Goal: Information Seeking & Learning: Learn about a topic

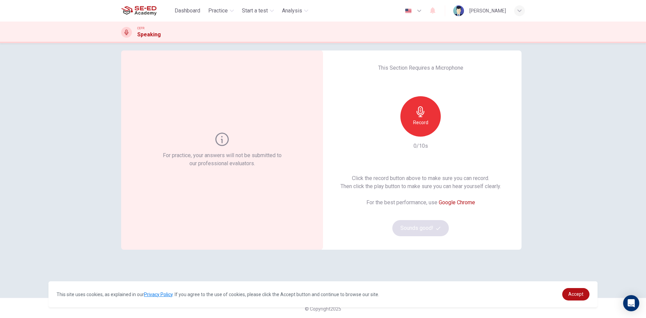
scroll to position [7, 0]
click at [578, 291] on span "Accept" at bounding box center [575, 293] width 15 height 5
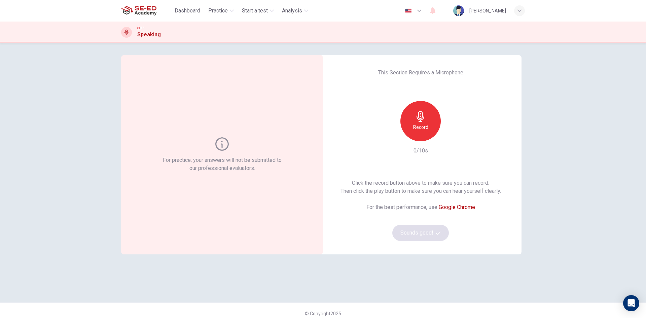
scroll to position [0, 0]
click at [424, 120] on icon "button" at bounding box center [420, 117] width 11 height 11
click at [418, 124] on div "Stop" at bounding box center [420, 122] width 40 height 40
click at [448, 135] on icon "button" at bounding box center [451, 137] width 7 height 7
click at [450, 137] on icon "button" at bounding box center [451, 137] width 3 height 4
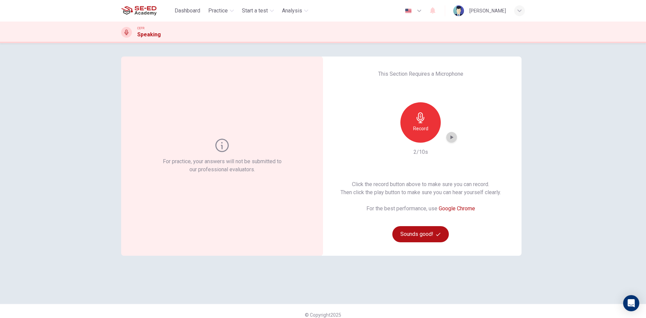
click at [448, 136] on icon "button" at bounding box center [451, 137] width 7 height 7
click at [422, 120] on icon "button" at bounding box center [420, 117] width 11 height 11
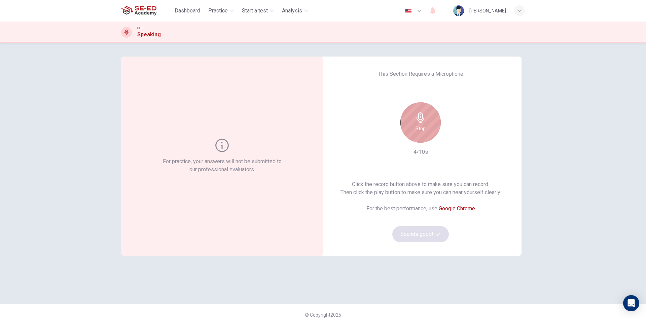
click at [420, 128] on h6 "Stop" at bounding box center [420, 128] width 10 height 8
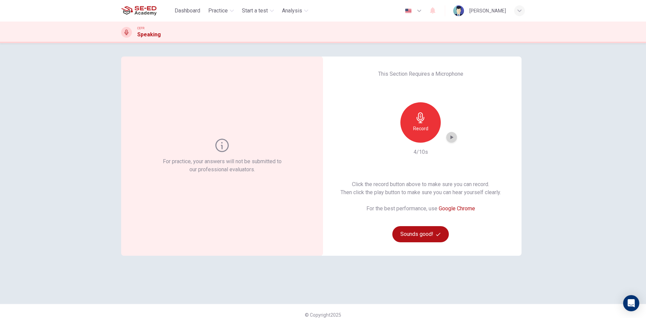
click at [451, 137] on icon "button" at bounding box center [451, 137] width 7 height 7
click at [452, 137] on icon "button" at bounding box center [451, 137] width 7 height 7
click at [448, 138] on icon "button" at bounding box center [451, 137] width 7 height 7
click at [415, 118] on icon "button" at bounding box center [420, 117] width 11 height 11
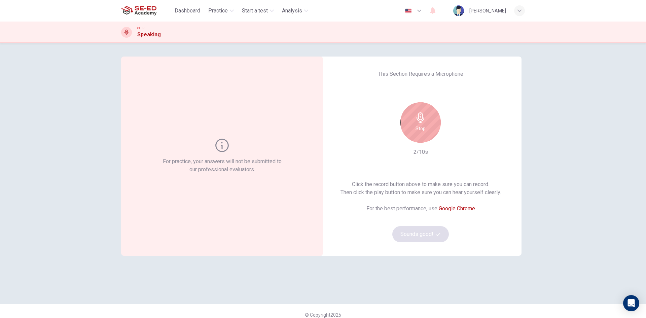
click at [416, 118] on icon "button" at bounding box center [420, 117] width 8 height 11
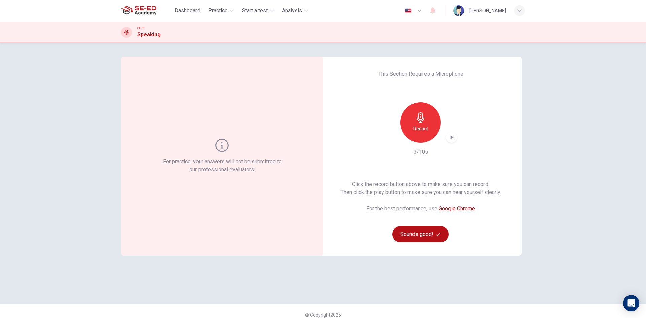
click at [450, 136] on icon "button" at bounding box center [451, 137] width 3 height 4
click at [450, 138] on icon "button" at bounding box center [451, 137] width 3 height 4
click at [422, 117] on icon "button" at bounding box center [420, 117] width 11 height 11
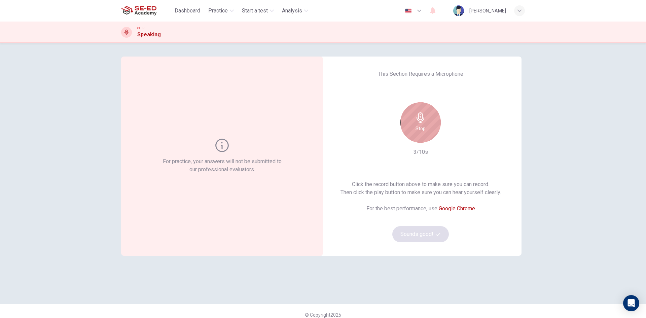
click at [422, 117] on icon "button" at bounding box center [420, 117] width 11 height 11
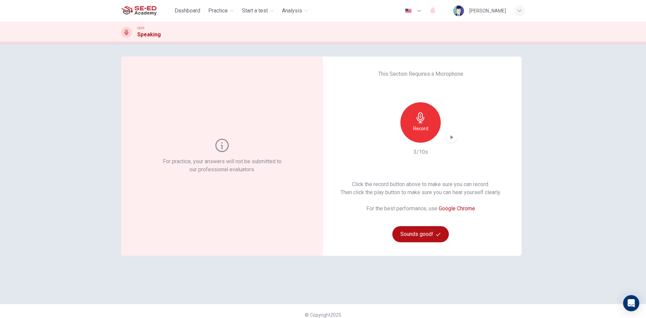
drag, startPoint x: 444, startPoint y: 138, endPoint x: 450, endPoint y: 137, distance: 6.2
click at [449, 137] on div "Record" at bounding box center [420, 122] width 73 height 40
click at [451, 136] on icon "button" at bounding box center [451, 137] width 7 height 7
click at [419, 114] on icon "button" at bounding box center [420, 117] width 11 height 11
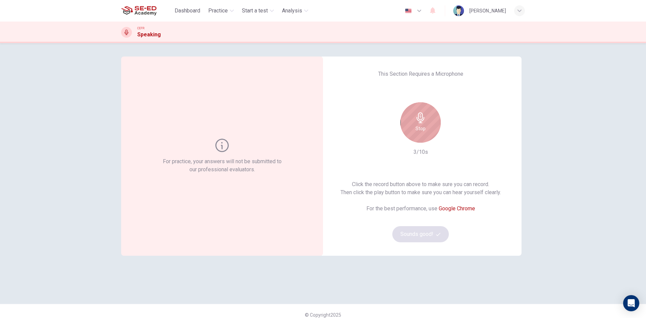
click at [427, 122] on div "Stop" at bounding box center [420, 122] width 40 height 40
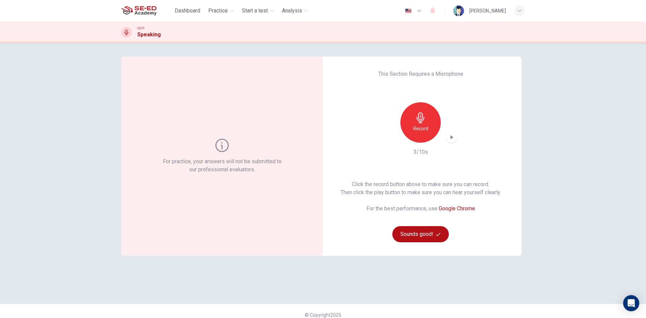
click at [448, 138] on icon "button" at bounding box center [451, 137] width 7 height 7
click at [415, 120] on icon "button" at bounding box center [420, 117] width 11 height 11
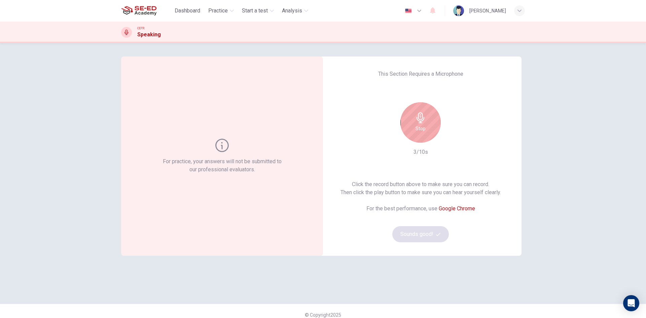
click at [415, 123] on icon "button" at bounding box center [420, 117] width 11 height 11
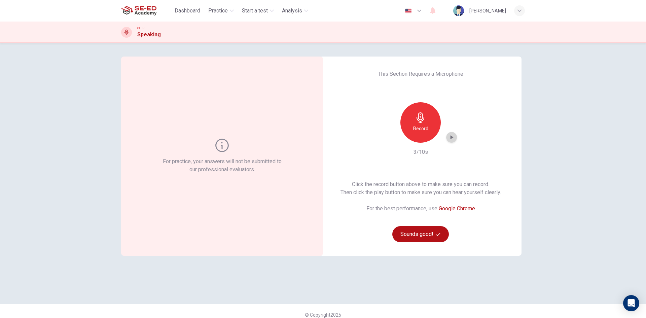
click at [452, 135] on icon "button" at bounding box center [451, 137] width 7 height 7
click at [441, 236] on button "Sounds good!" at bounding box center [420, 234] width 57 height 16
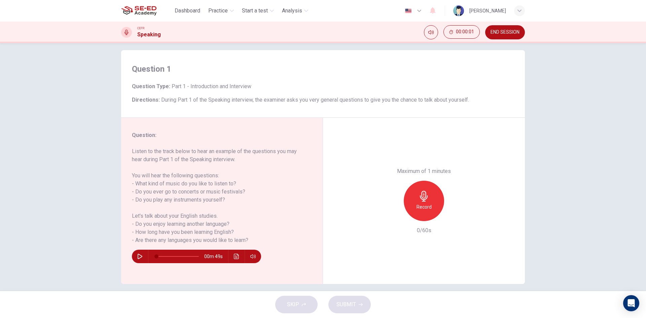
scroll to position [13, 0]
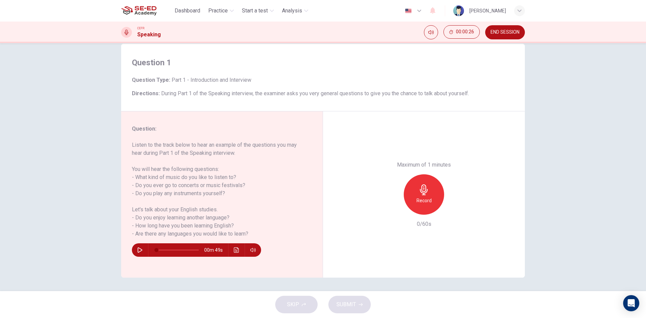
click at [421, 194] on icon "button" at bounding box center [423, 189] width 11 height 11
click at [435, 195] on div "Stop" at bounding box center [424, 194] width 40 height 40
click at [451, 210] on icon "button" at bounding box center [454, 209] width 7 height 7
click at [392, 209] on icon "button" at bounding box center [393, 209] width 6 height 6
click at [138, 250] on icon "button" at bounding box center [139, 249] width 5 height 5
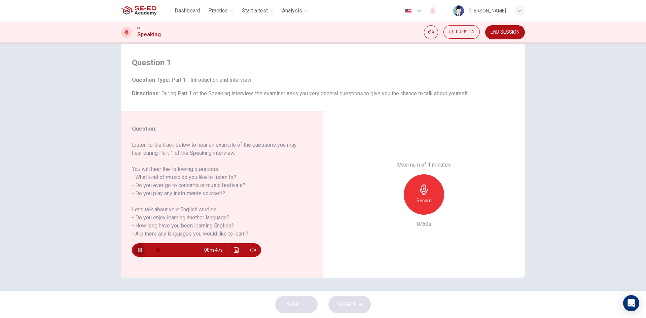
click at [138, 250] on icon "button" at bounding box center [139, 249] width 5 height 5
click at [422, 192] on icon "button" at bounding box center [423, 189] width 11 height 11
drag, startPoint x: 421, startPoint y: 192, endPoint x: 471, endPoint y: 197, distance: 50.1
click at [422, 191] on icon "button" at bounding box center [423, 189] width 11 height 11
click at [451, 208] on icon "button" at bounding box center [454, 209] width 7 height 7
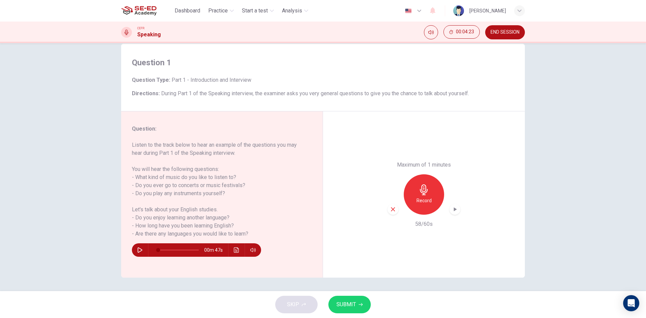
click at [346, 304] on span "SUBMIT" at bounding box center [346, 304] width 20 height 9
type input "0"
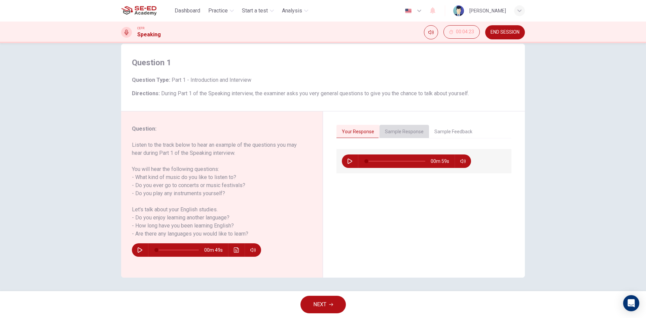
click at [387, 125] on button "Sample Response" at bounding box center [403, 132] width 49 height 14
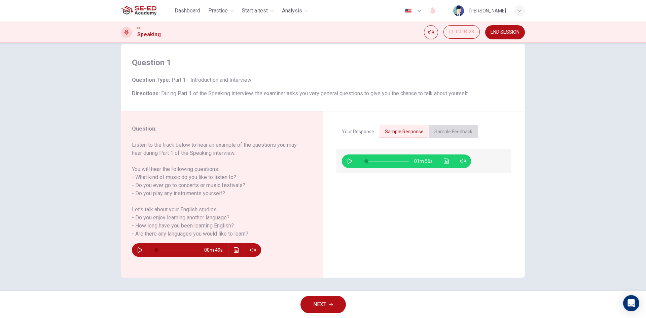
click at [448, 125] on button "Sample Feedback" at bounding box center [453, 132] width 49 height 14
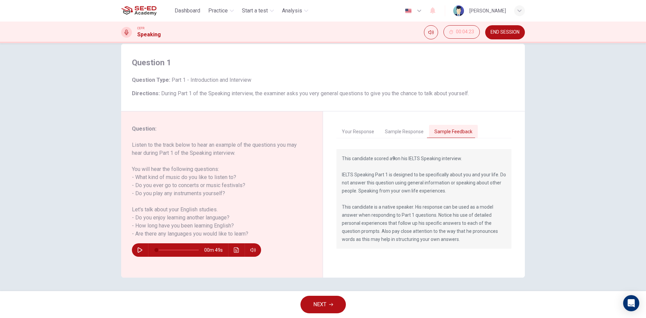
click at [369, 132] on button "Your Response" at bounding box center [357, 132] width 43 height 14
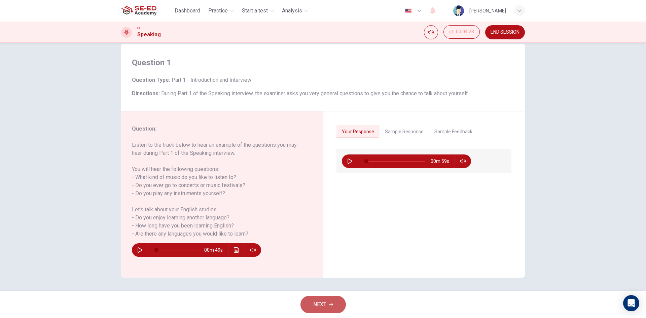
click at [331, 303] on icon "button" at bounding box center [331, 304] width 4 height 4
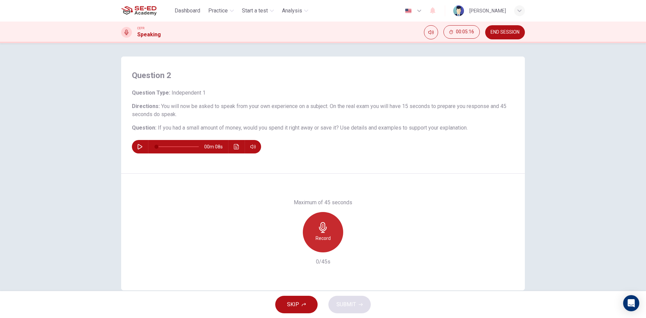
drag, startPoint x: 323, startPoint y: 231, endPoint x: 324, endPoint y: 220, distance: 11.2
click at [508, 33] on span "END SESSION" at bounding box center [504, 32] width 29 height 5
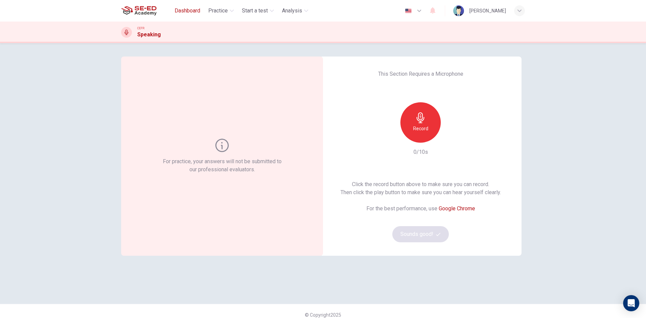
click at [177, 7] on span "Dashboard" at bounding box center [188, 11] width 26 height 8
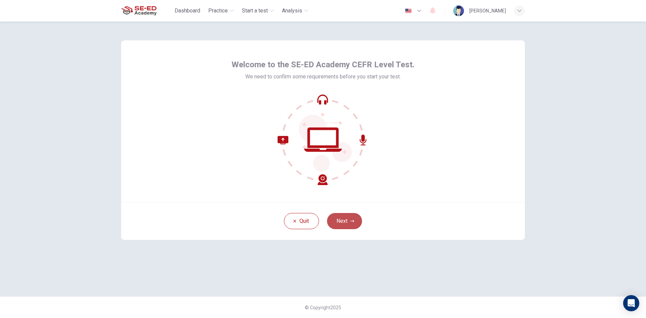
click at [344, 221] on button "Next" at bounding box center [344, 221] width 35 height 16
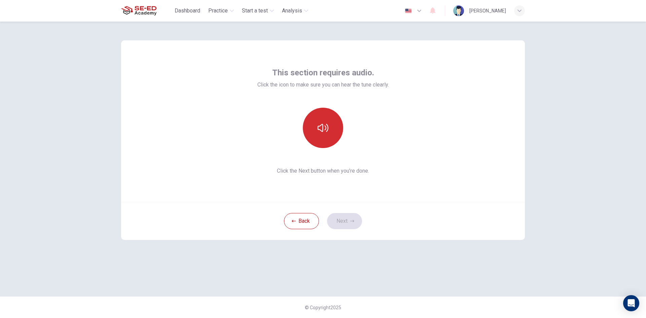
click at [324, 113] on button "button" at bounding box center [323, 128] width 40 height 40
click at [350, 220] on icon "button" at bounding box center [352, 221] width 4 height 4
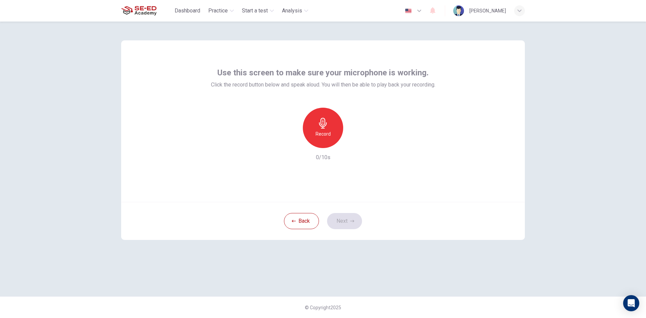
click at [328, 132] on h6 "Record" at bounding box center [323, 134] width 15 height 8
click at [328, 132] on div "Stop" at bounding box center [323, 128] width 40 height 40
click at [355, 143] on icon "button" at bounding box center [354, 143] width 3 height 4
click at [353, 223] on icon "button" at bounding box center [352, 221] width 4 height 4
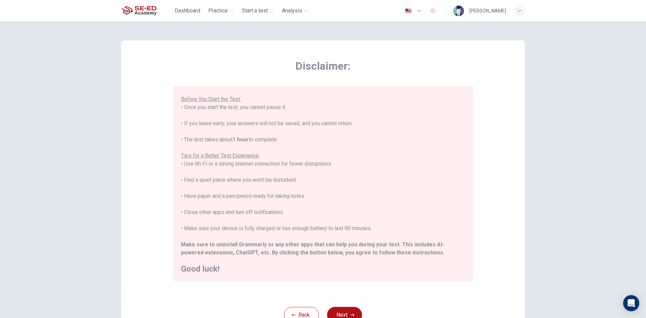
scroll to position [64, 0]
click at [344, 307] on button "Next" at bounding box center [344, 315] width 35 height 16
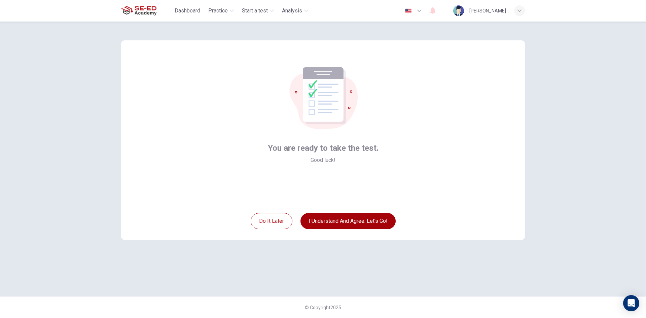
click at [316, 225] on button "I understand and agree. Let’s go!" at bounding box center [347, 221] width 95 height 16
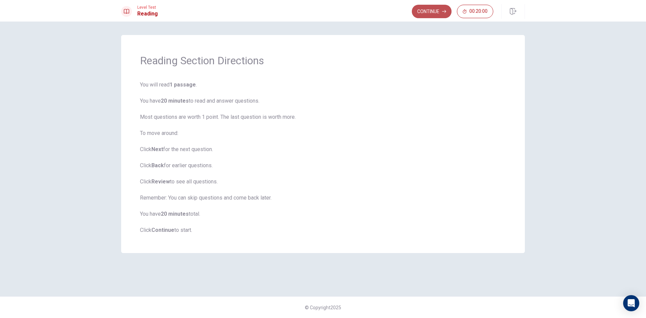
click at [429, 10] on button "Continue" at bounding box center [432, 11] width 40 height 13
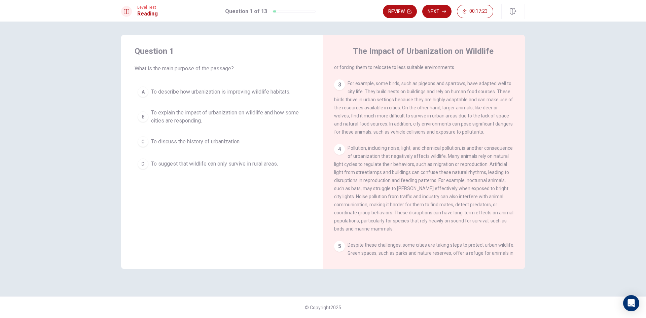
scroll to position [135, 0]
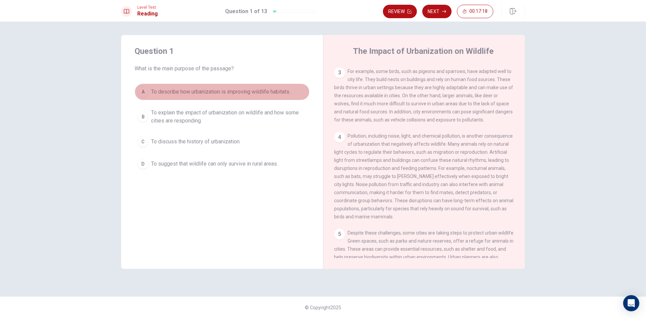
click at [181, 89] on span "To describe how urbanization is improving wildlife habitats." at bounding box center [220, 92] width 139 height 8
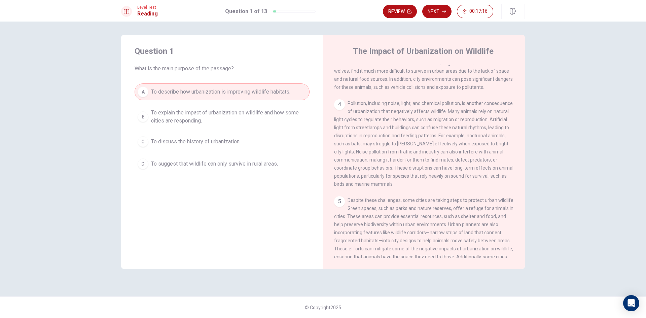
scroll to position [209, 0]
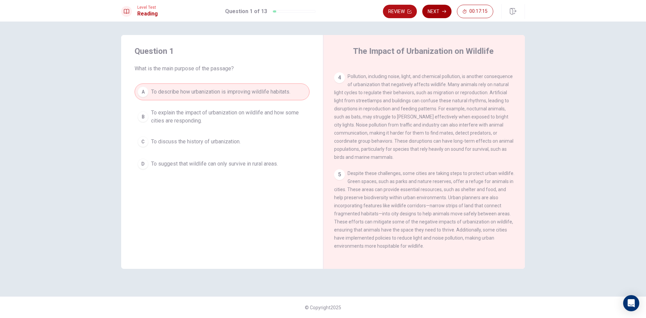
click at [439, 12] on button "Next" at bounding box center [436, 11] width 29 height 13
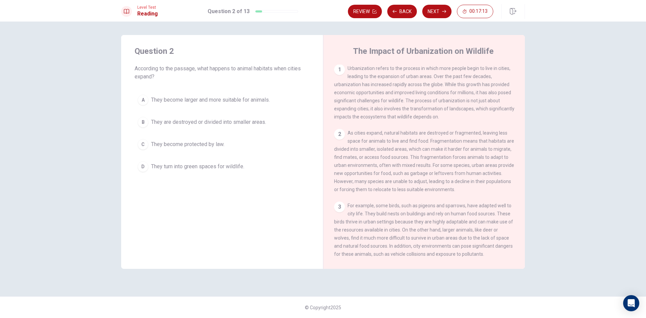
scroll to position [0, 0]
click at [144, 121] on div "B" at bounding box center [143, 122] width 11 height 11
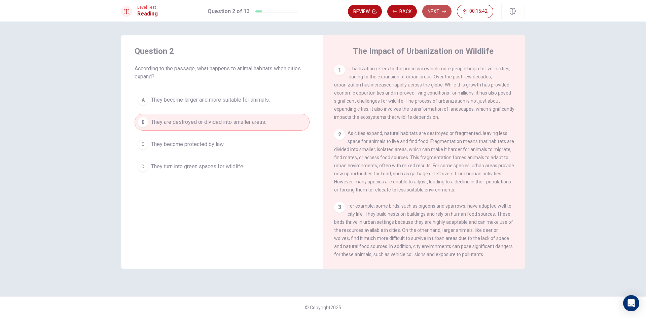
click at [441, 10] on button "Next" at bounding box center [436, 11] width 29 height 13
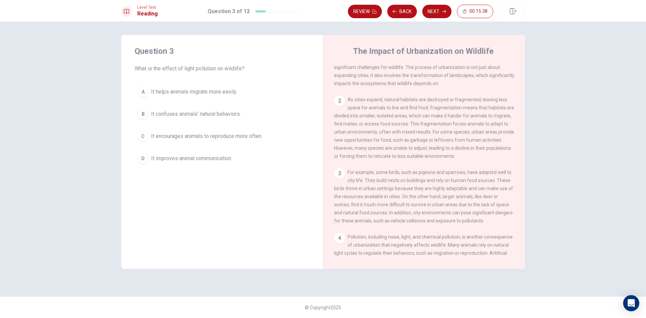
scroll to position [67, 0]
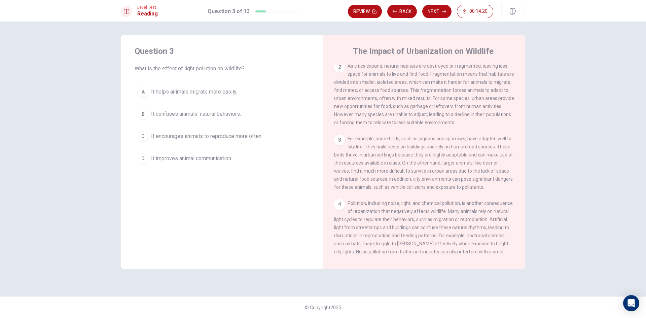
click at [150, 114] on button "B It confuses animals' natural behaviors." at bounding box center [222, 114] width 175 height 17
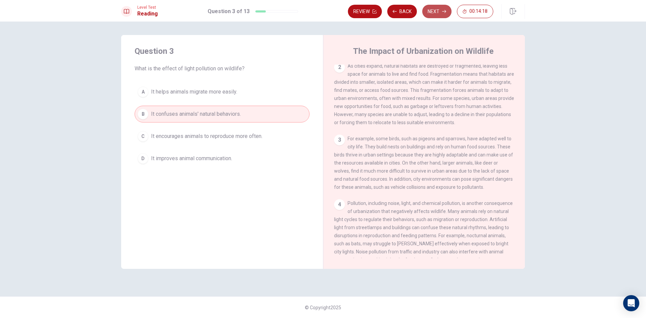
click at [443, 12] on icon "button" at bounding box center [444, 11] width 4 height 4
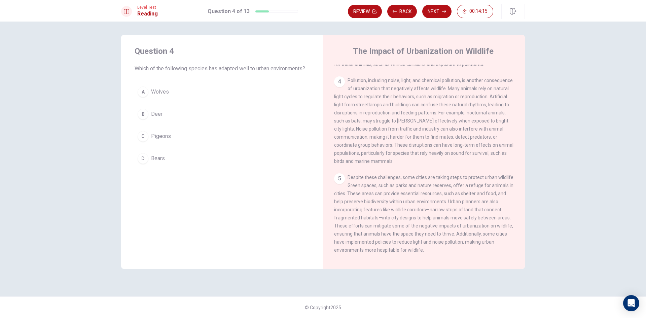
scroll to position [202, 0]
click at [141, 129] on button "C Pigeons" at bounding box center [222, 136] width 175 height 17
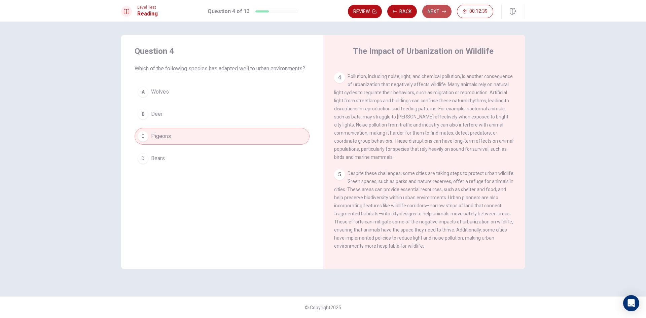
click at [426, 11] on button "Next" at bounding box center [436, 11] width 29 height 13
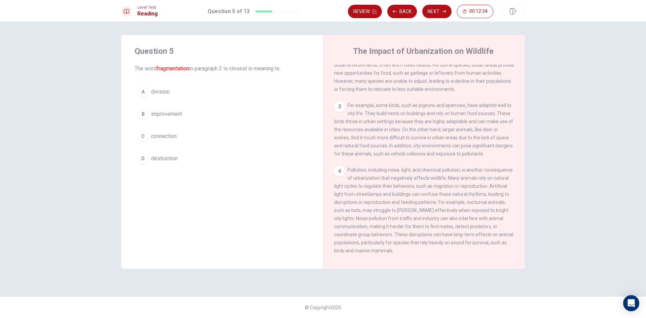
scroll to position [0, 0]
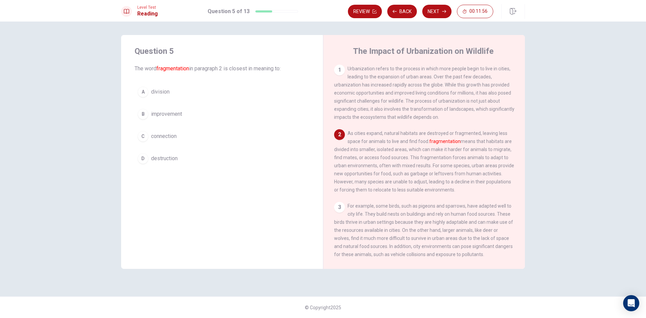
click at [144, 156] on div "D" at bounding box center [143, 158] width 11 height 11
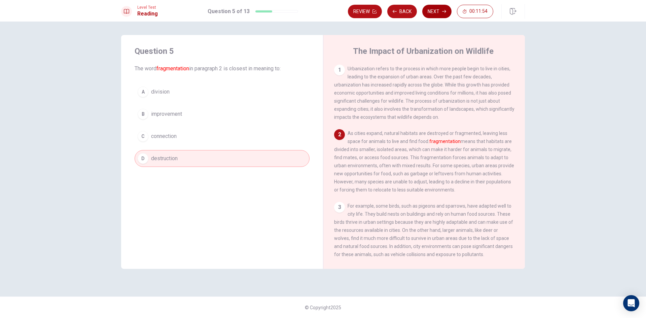
click at [437, 8] on button "Next" at bounding box center [436, 11] width 29 height 13
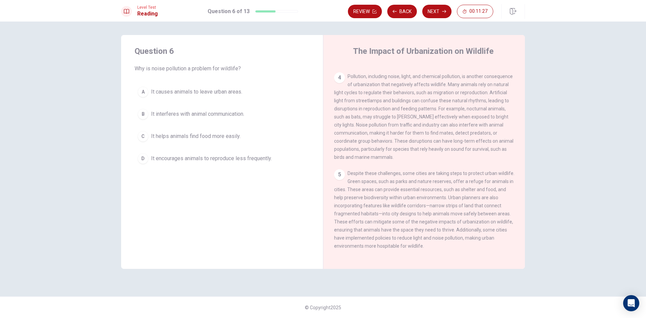
scroll to position [209, 0]
click at [185, 83] on button "A It causes animals to leave urban areas." at bounding box center [222, 91] width 175 height 17
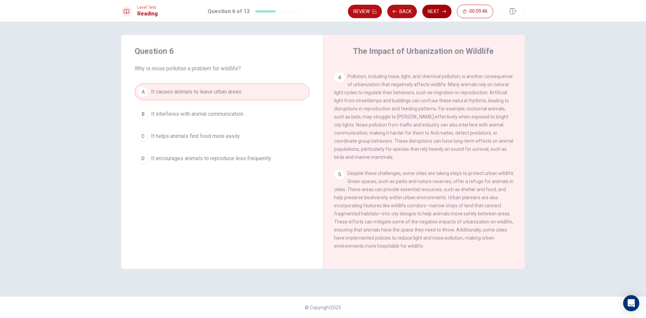
click at [437, 9] on button "Next" at bounding box center [436, 11] width 29 height 13
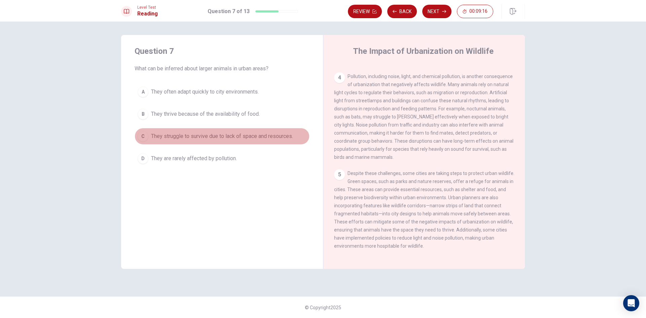
click at [162, 134] on span "They struggle to survive due to lack of space and resources." at bounding box center [222, 136] width 142 height 8
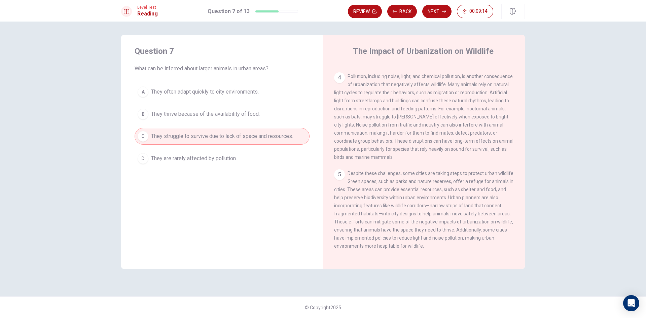
click at [438, 12] on button "Next" at bounding box center [436, 11] width 29 height 13
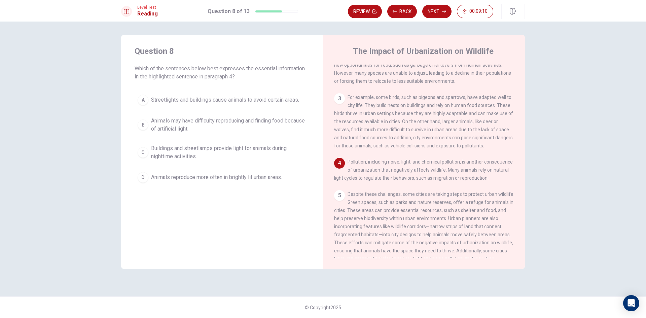
scroll to position [116, 0]
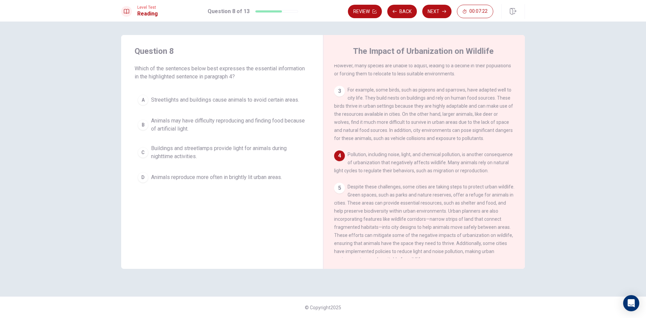
click at [203, 148] on span "Buildings and streetlamps provide light for animals during nighttime activities." at bounding box center [228, 152] width 155 height 16
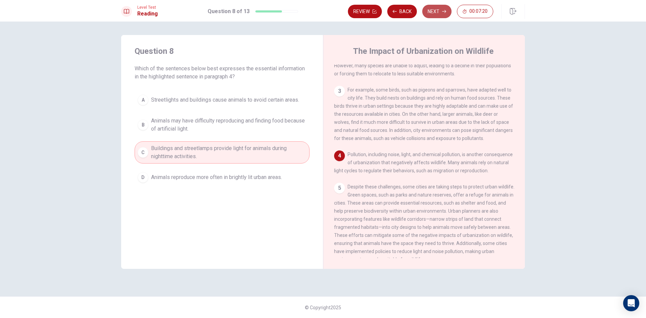
click at [441, 11] on button "Next" at bounding box center [436, 11] width 29 height 13
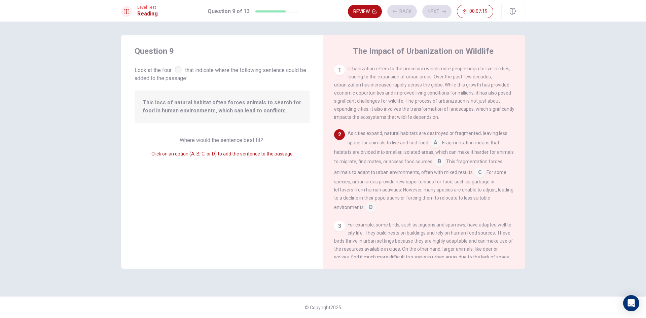
scroll to position [24, 0]
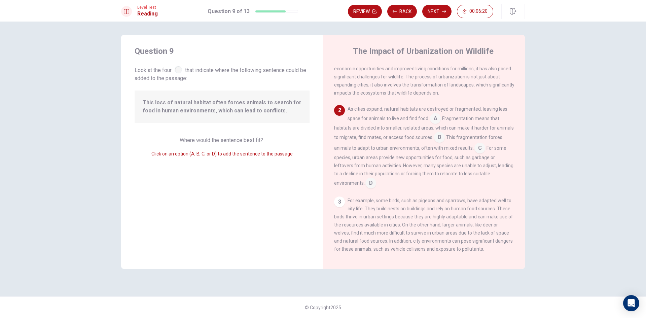
click at [445, 139] on input at bounding box center [439, 138] width 11 height 11
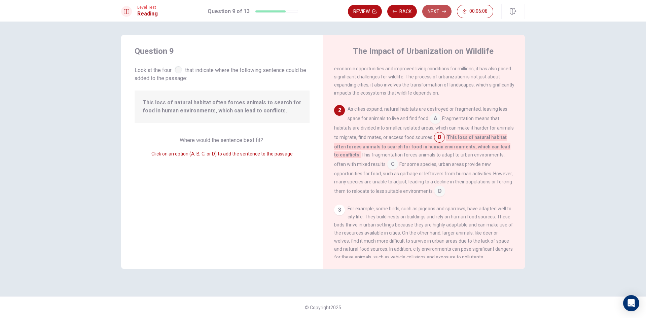
click at [444, 11] on icon "button" at bounding box center [444, 11] width 4 height 4
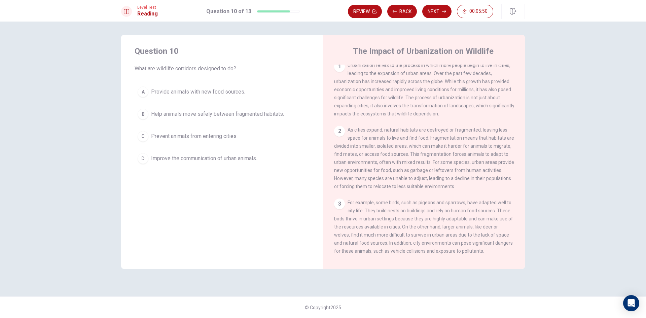
scroll to position [0, 0]
click at [189, 113] on span "Help animals move safely between fragmented habitats." at bounding box center [217, 114] width 133 height 8
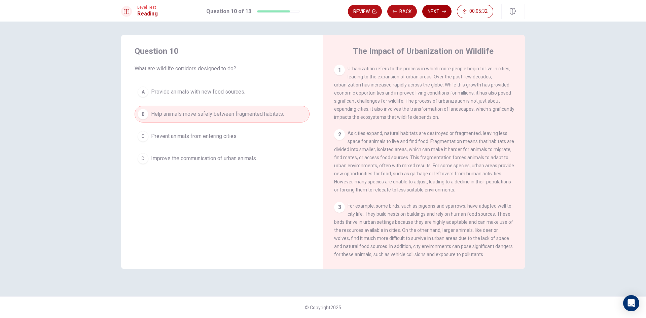
click at [437, 9] on button "Next" at bounding box center [436, 11] width 29 height 13
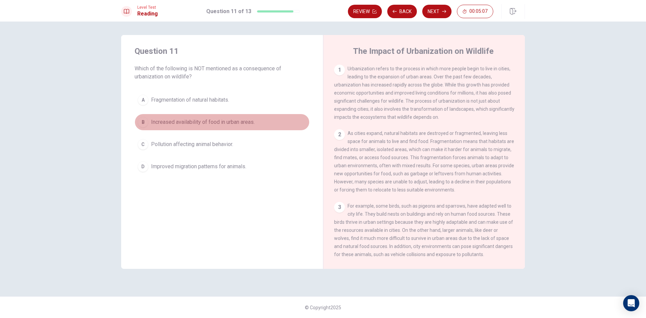
drag, startPoint x: 184, startPoint y: 120, endPoint x: 189, endPoint y: 118, distance: 5.4
click at [185, 120] on span "Increased availability of food in urban areas." at bounding box center [203, 122] width 104 height 8
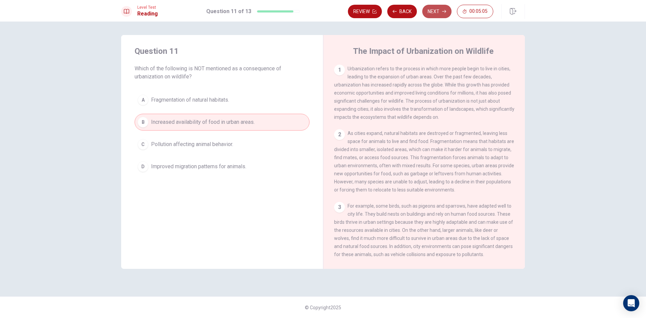
click at [437, 12] on button "Next" at bounding box center [436, 11] width 29 height 13
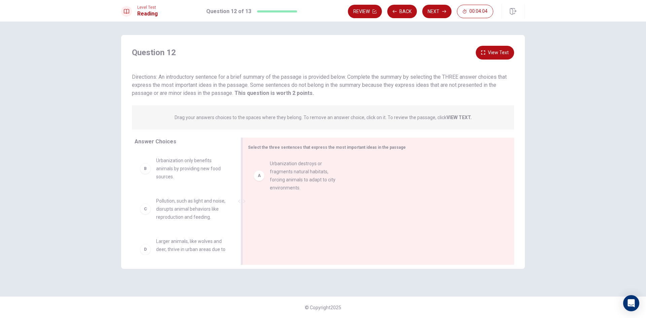
drag, startPoint x: 170, startPoint y: 169, endPoint x: 288, endPoint y: 173, distance: 118.5
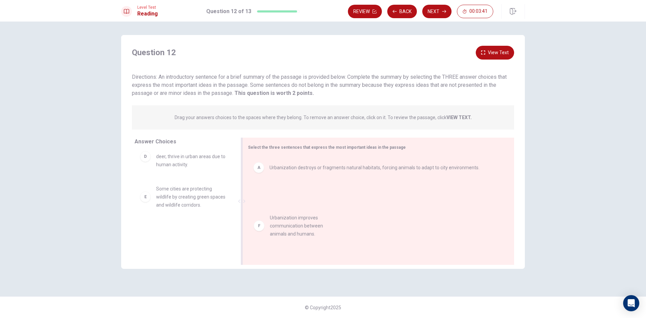
drag, startPoint x: 181, startPoint y: 236, endPoint x: 305, endPoint y: 219, distance: 125.0
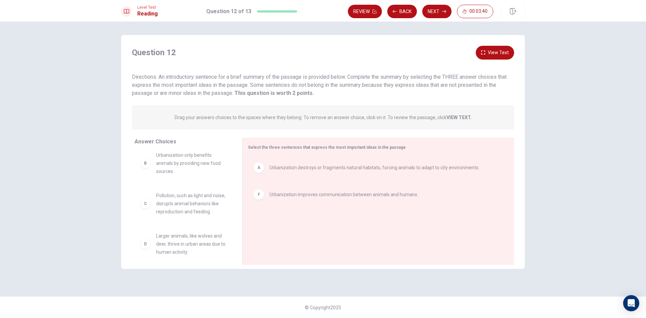
scroll to position [0, 0]
drag, startPoint x: 175, startPoint y: 212, endPoint x: 280, endPoint y: 229, distance: 106.5
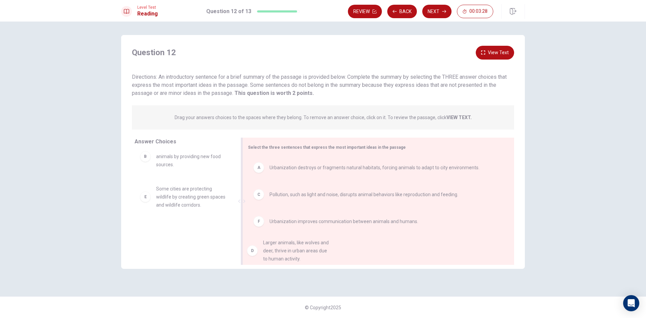
drag, startPoint x: 172, startPoint y: 192, endPoint x: 283, endPoint y: 248, distance: 124.0
drag, startPoint x: 245, startPoint y: 230, endPoint x: 393, endPoint y: 252, distance: 149.9
drag, startPoint x: 153, startPoint y: 195, endPoint x: 312, endPoint y: 247, distance: 167.0
drag, startPoint x: 202, startPoint y: 202, endPoint x: 198, endPoint y: 205, distance: 5.5
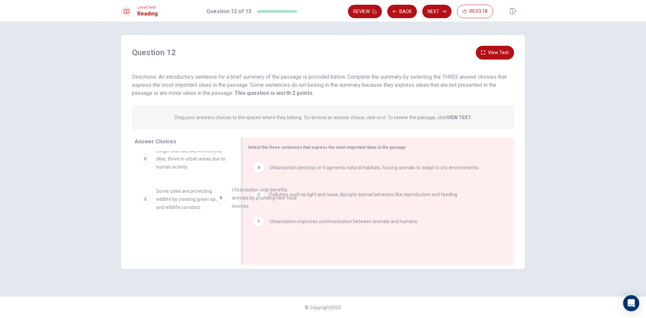
drag, startPoint x: 187, startPoint y: 162, endPoint x: 300, endPoint y: 228, distance: 130.5
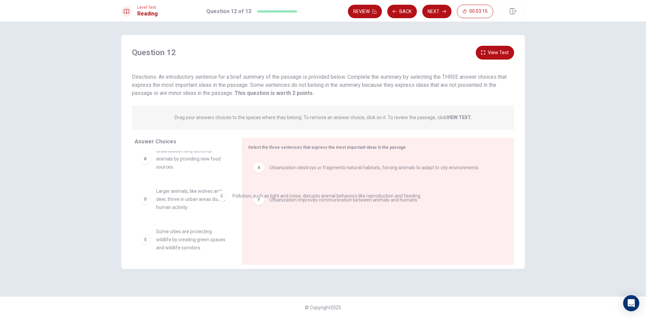
drag, startPoint x: 254, startPoint y: 196, endPoint x: 218, endPoint y: 192, distance: 35.9
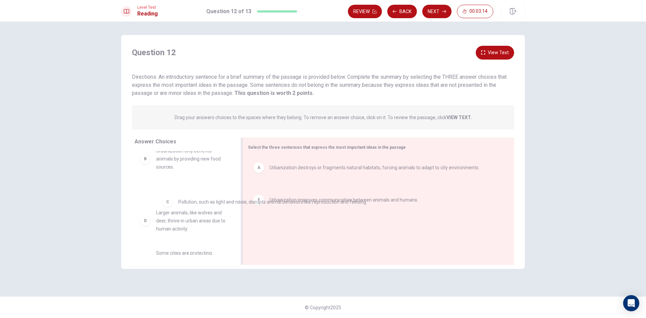
drag, startPoint x: 259, startPoint y: 199, endPoint x: 129, endPoint y: 209, distance: 130.2
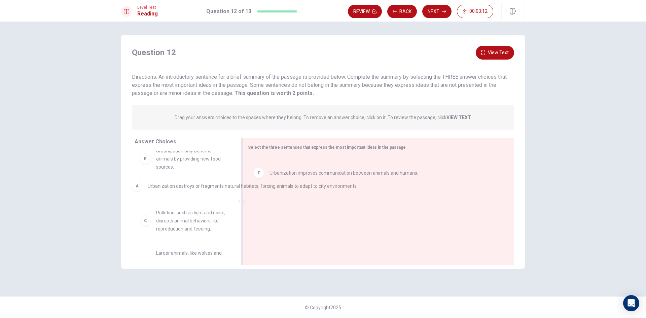
drag, startPoint x: 258, startPoint y: 173, endPoint x: 133, endPoint y: 193, distance: 126.8
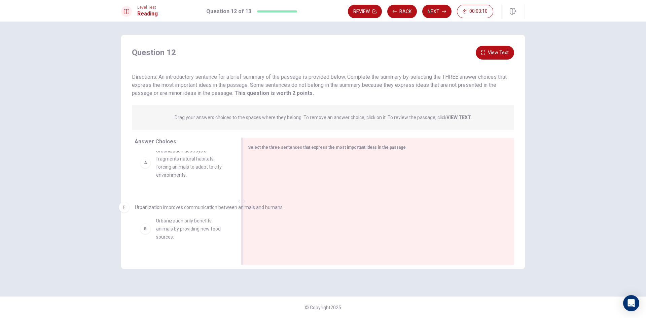
drag, startPoint x: 257, startPoint y: 169, endPoint x: 119, endPoint y: 211, distance: 143.8
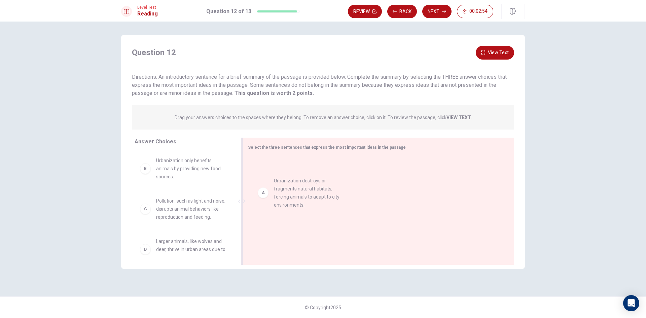
drag, startPoint x: 185, startPoint y: 169, endPoint x: 305, endPoint y: 191, distance: 122.5
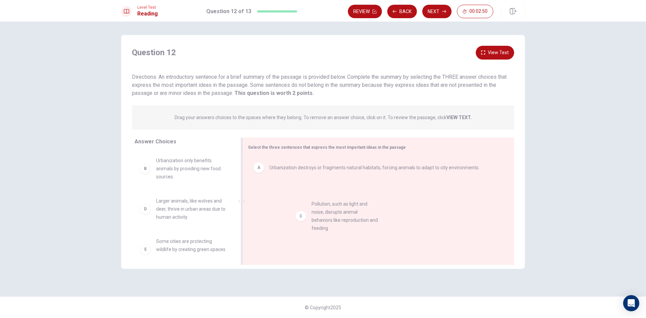
drag, startPoint x: 196, startPoint y: 211, endPoint x: 354, endPoint y: 213, distance: 157.5
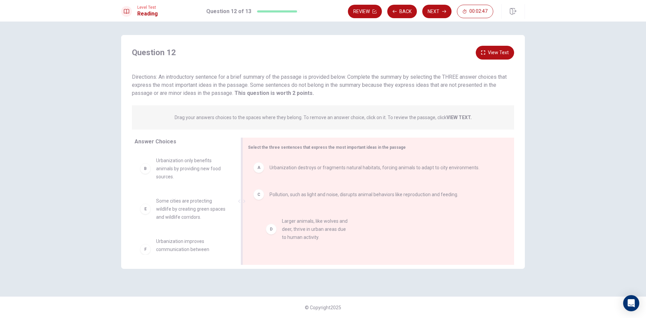
drag, startPoint x: 168, startPoint y: 201, endPoint x: 290, endPoint y: 222, distance: 123.6
drag, startPoint x: 212, startPoint y: 248, endPoint x: 357, endPoint y: 249, distance: 144.7
click at [503, 52] on button "View Text" at bounding box center [495, 53] width 38 height 14
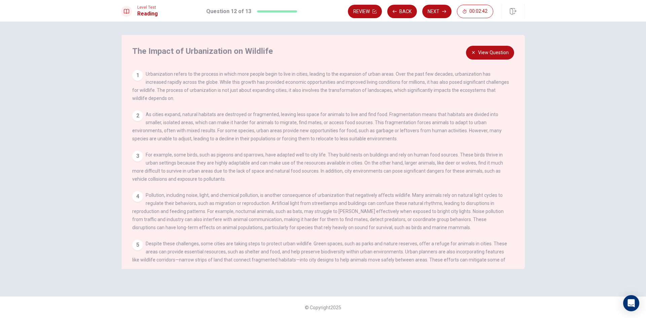
scroll to position [32, 0]
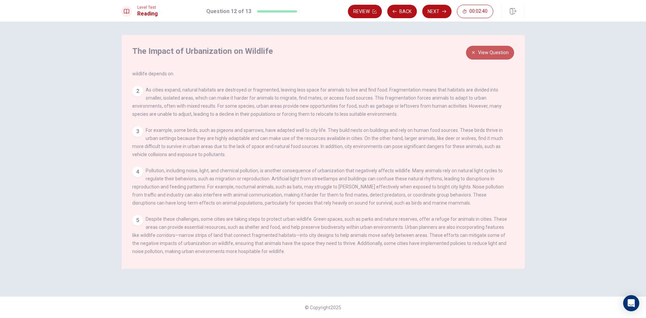
click at [483, 49] on button "View Question" at bounding box center [490, 53] width 48 height 14
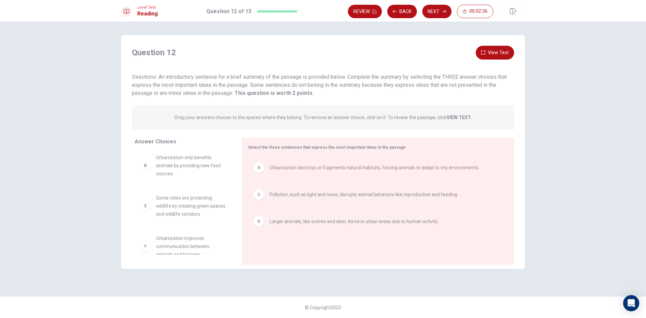
click at [507, 44] on div "Question 12 View Text Directions: An introductory sentence for a brief summary …" at bounding box center [323, 152] width 404 height 234
click at [501, 52] on button "View Text" at bounding box center [495, 53] width 38 height 14
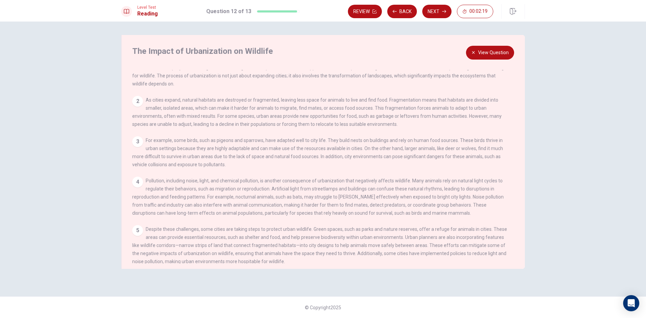
scroll to position [0, 0]
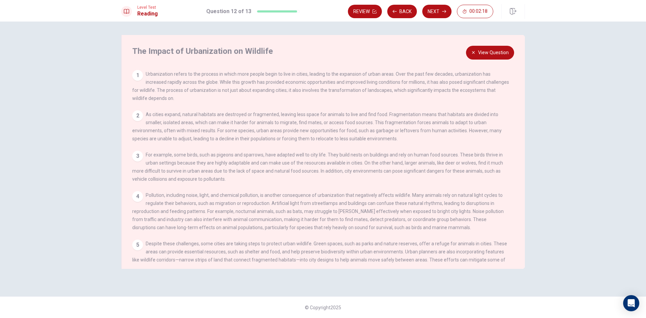
click at [493, 45] on div "The Impact of Urbanization on Wildlife View Question 1 Urbanization refers to t…" at bounding box center [323, 152] width 404 height 234
click at [493, 50] on button "View Question" at bounding box center [490, 53] width 48 height 14
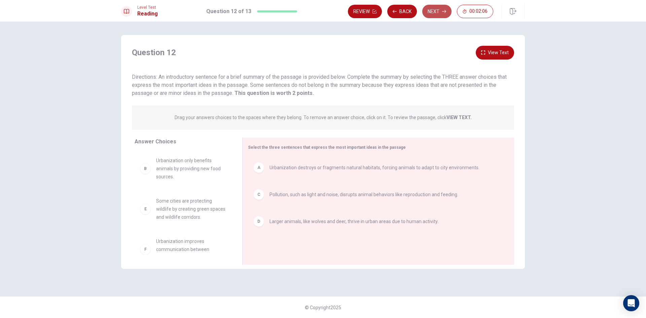
click at [435, 11] on button "Next" at bounding box center [436, 11] width 29 height 13
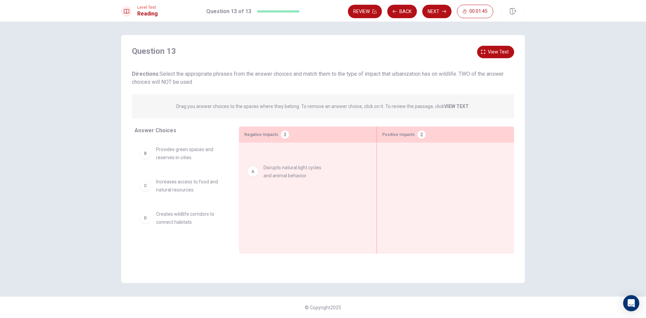
drag, startPoint x: 168, startPoint y: 155, endPoint x: 266, endPoint y: 170, distance: 99.4
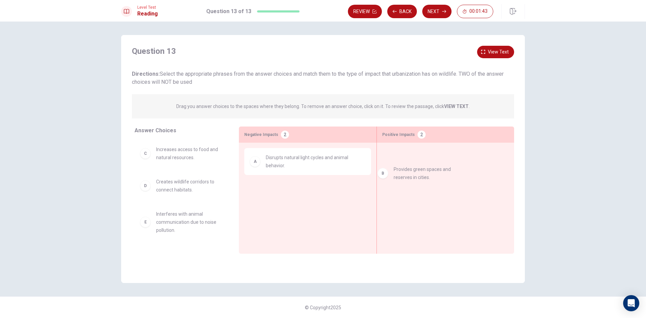
drag, startPoint x: 187, startPoint y: 167, endPoint x: 429, endPoint y: 176, distance: 241.3
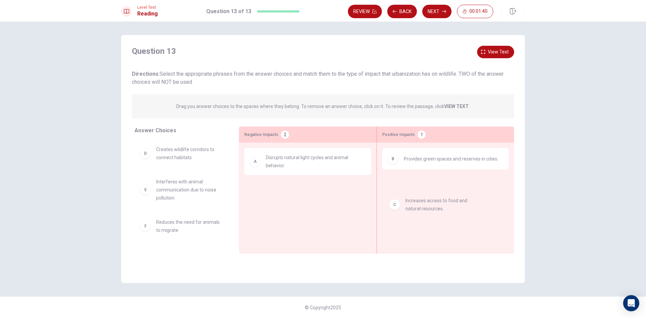
drag, startPoint x: 186, startPoint y: 152, endPoint x: 437, endPoint y: 205, distance: 255.8
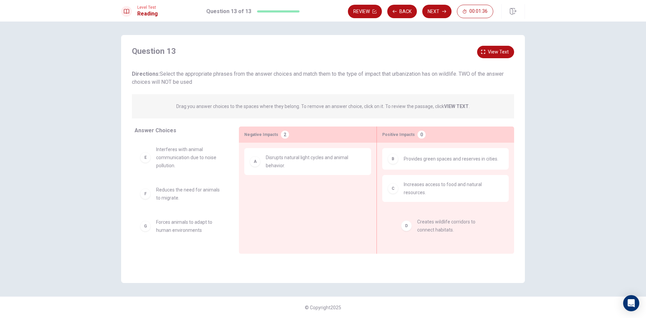
drag, startPoint x: 181, startPoint y: 154, endPoint x: 444, endPoint y: 230, distance: 273.4
drag, startPoint x: 214, startPoint y: 160, endPoint x: 469, endPoint y: 222, distance: 262.2
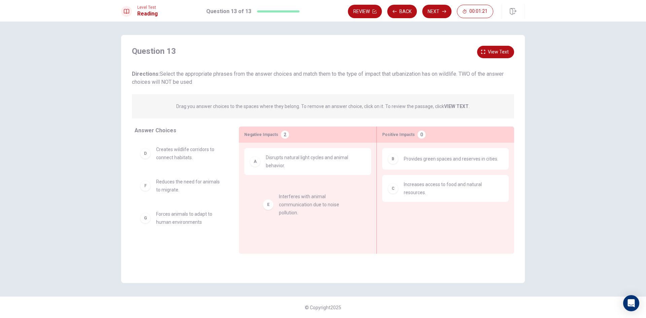
drag, startPoint x: 180, startPoint y: 198, endPoint x: 307, endPoint y: 213, distance: 127.8
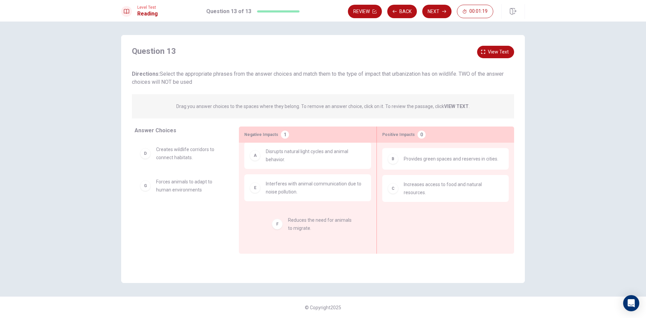
drag, startPoint x: 180, startPoint y: 194, endPoint x: 318, endPoint y: 233, distance: 143.2
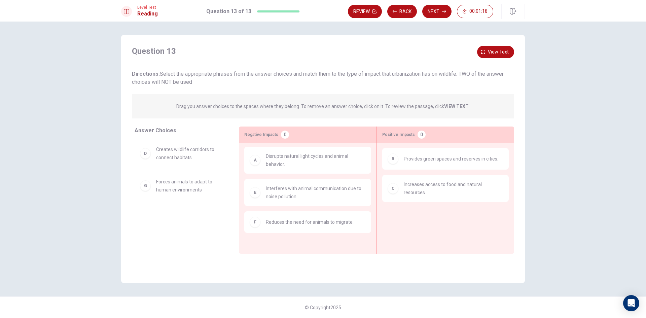
scroll to position [1, 0]
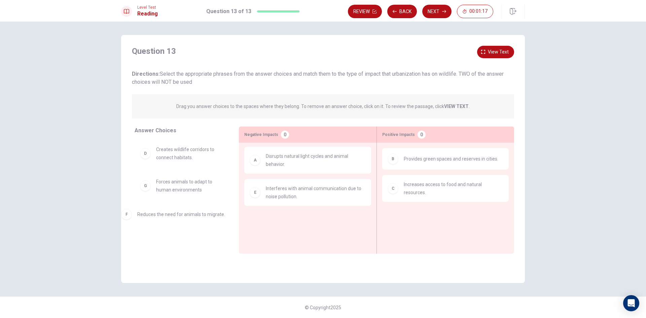
drag, startPoint x: 302, startPoint y: 226, endPoint x: 171, endPoint y: 219, distance: 131.4
drag, startPoint x: 320, startPoint y: 213, endPoint x: 454, endPoint y: 202, distance: 134.7
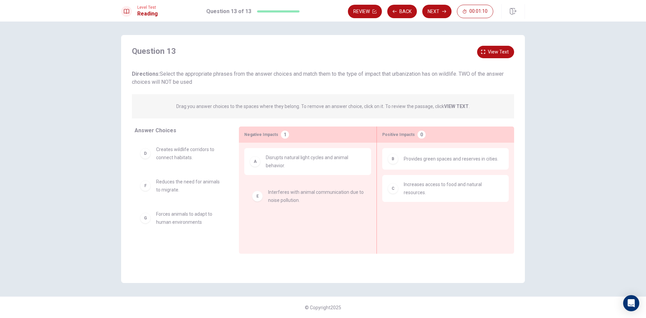
drag, startPoint x: 287, startPoint y: 201, endPoint x: 291, endPoint y: 204, distance: 4.7
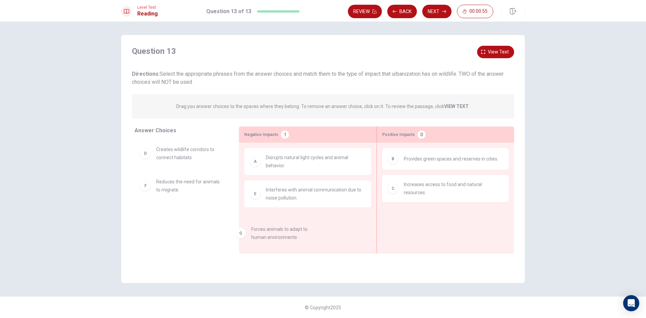
scroll to position [7, 0]
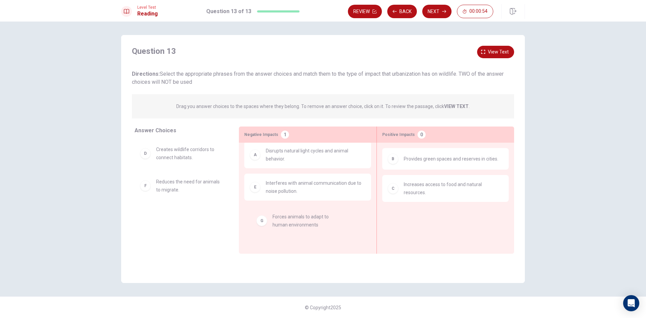
drag, startPoint x: 191, startPoint y: 220, endPoint x: 314, endPoint y: 226, distance: 123.3
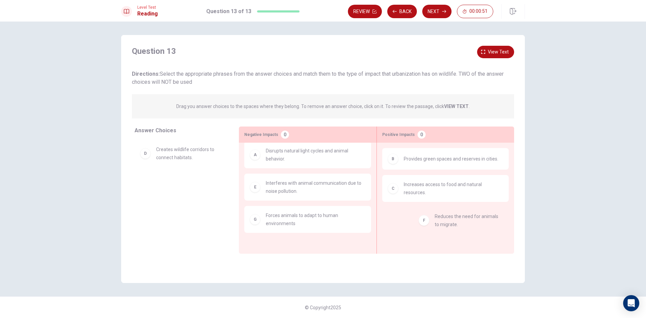
drag, startPoint x: 213, startPoint y: 192, endPoint x: 491, endPoint y: 227, distance: 280.7
click at [431, 13] on button "Next" at bounding box center [436, 11] width 29 height 13
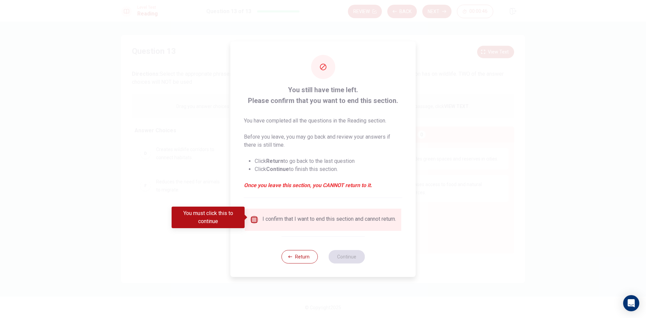
click at [250, 218] on input "You must click this to continue" at bounding box center [254, 220] width 8 height 8
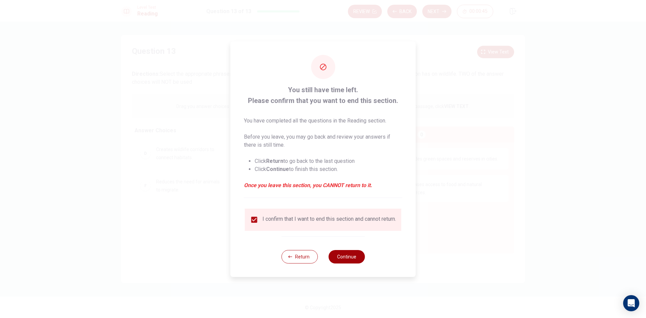
click at [341, 257] on button "Continue" at bounding box center [346, 256] width 36 height 13
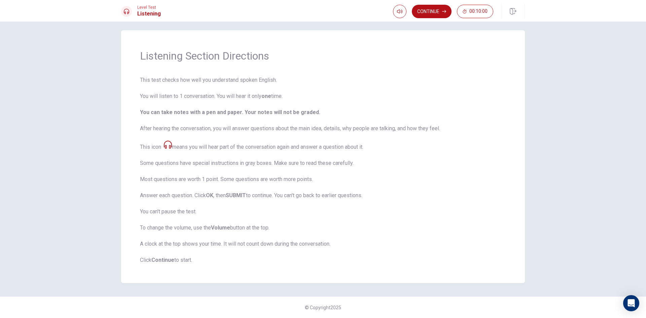
scroll to position [0, 0]
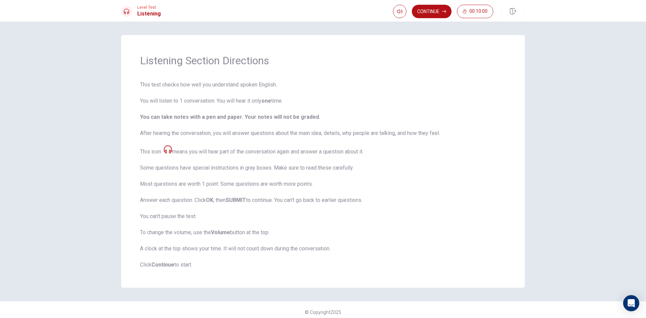
drag, startPoint x: 432, startPoint y: 12, endPoint x: 438, endPoint y: 16, distance: 7.0
click at [433, 12] on button "Continue" at bounding box center [432, 11] width 40 height 13
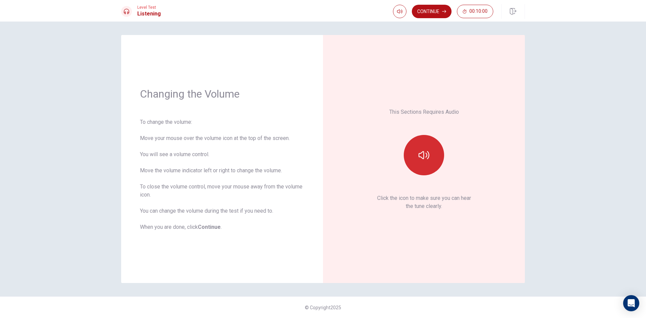
click at [420, 153] on icon "button" at bounding box center [423, 155] width 11 height 11
click at [444, 13] on icon "button" at bounding box center [444, 11] width 4 height 4
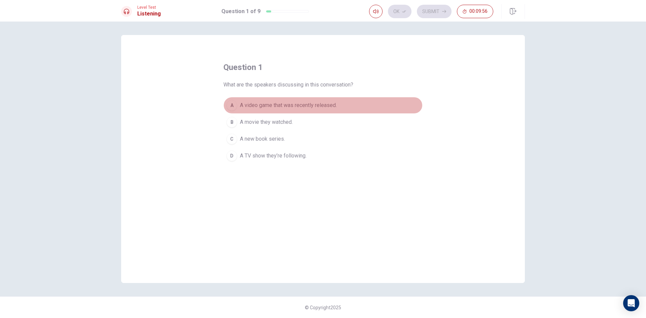
click at [282, 106] on span "A video game that was recently released." at bounding box center [288, 105] width 97 height 8
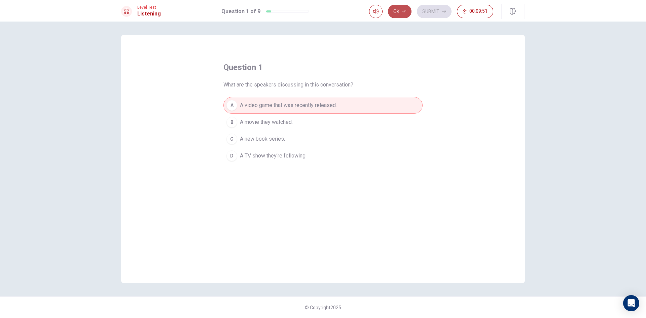
click at [403, 11] on icon "button" at bounding box center [404, 11] width 4 height 4
click at [439, 12] on button "Submit" at bounding box center [434, 11] width 35 height 13
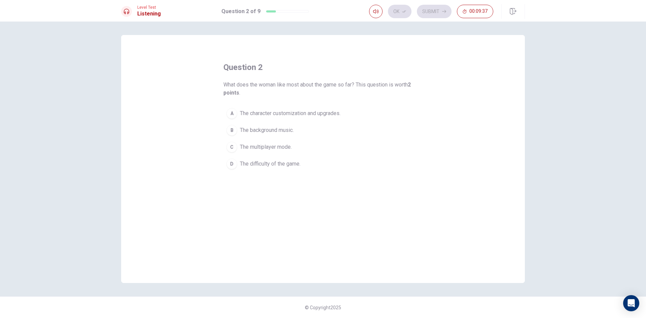
click at [234, 114] on div "A" at bounding box center [231, 113] width 11 height 11
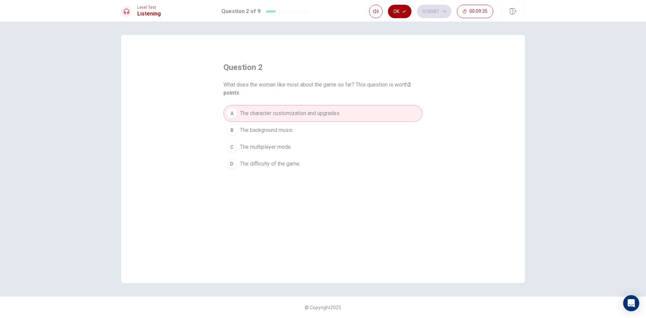
click at [397, 10] on button "Ok" at bounding box center [400, 11] width 24 height 13
click at [430, 9] on button "Submit" at bounding box center [434, 11] width 35 height 13
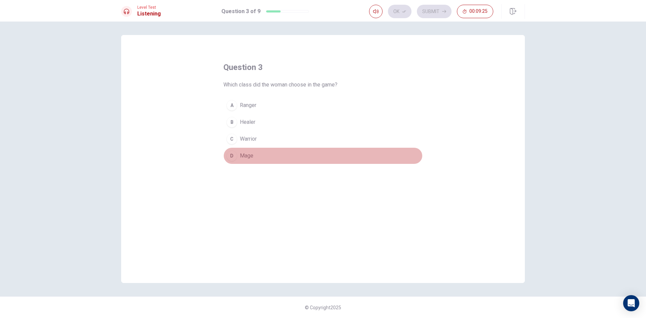
click at [239, 152] on button "D Mage" at bounding box center [322, 155] width 199 height 17
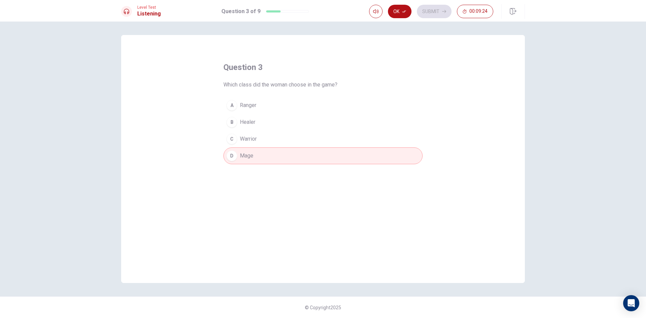
click at [235, 119] on div "B" at bounding box center [231, 122] width 11 height 11
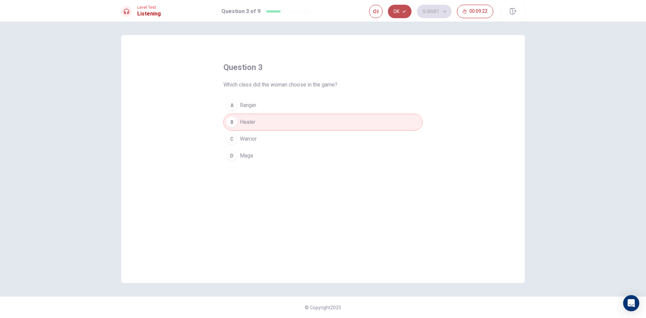
click at [395, 14] on button "Ok" at bounding box center [400, 11] width 24 height 13
click at [435, 11] on button "Submit" at bounding box center [434, 11] width 35 height 13
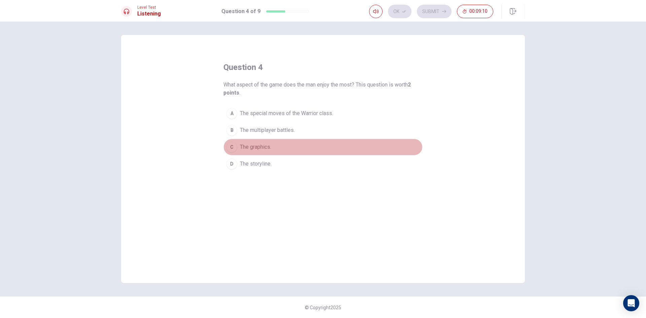
click at [265, 146] on span "The graphics." at bounding box center [255, 147] width 31 height 8
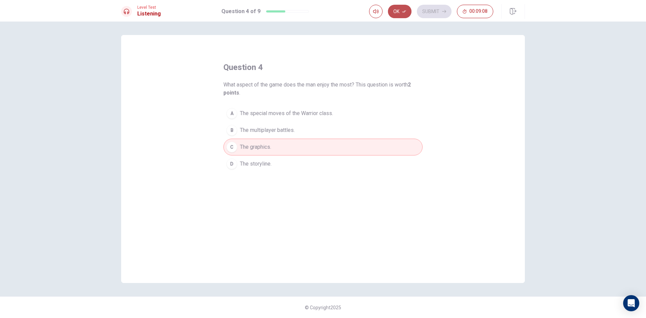
click at [400, 13] on button "Ok" at bounding box center [400, 11] width 24 height 13
click at [430, 14] on button "Submit" at bounding box center [434, 11] width 35 height 13
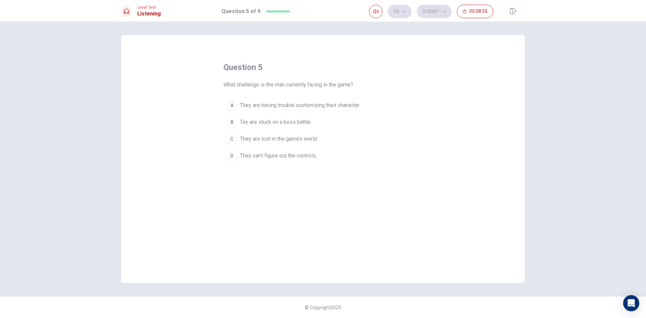
click at [258, 119] on span "Tey are stuck on a boss battle." at bounding box center [276, 122] width 72 height 8
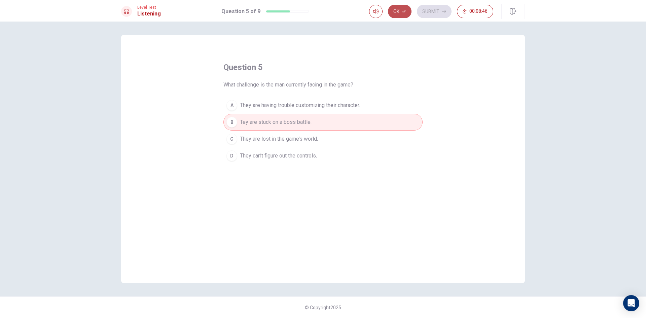
click at [398, 13] on button "Ok" at bounding box center [400, 11] width 24 height 13
click at [432, 7] on button "Submit" at bounding box center [434, 11] width 35 height 13
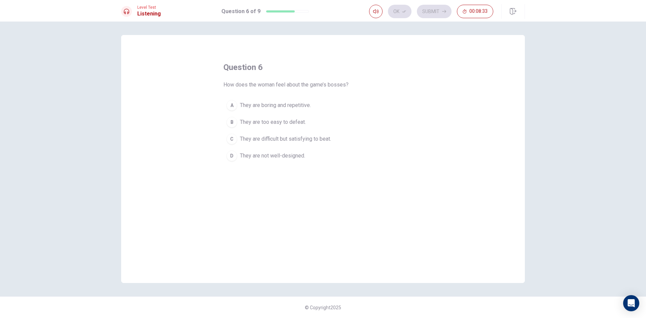
click at [268, 137] on span "They are difficult but satisfying to beat." at bounding box center [285, 139] width 91 height 8
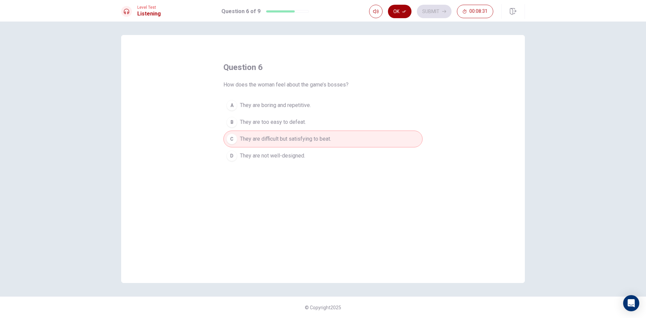
click at [397, 6] on button "Ok" at bounding box center [400, 11] width 24 height 13
click at [436, 13] on button "Submit" at bounding box center [434, 11] width 35 height 13
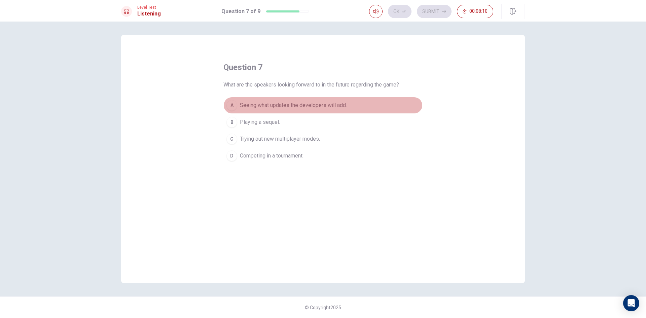
click at [261, 101] on span "Seeing what updates the developers will add." at bounding box center [293, 105] width 107 height 8
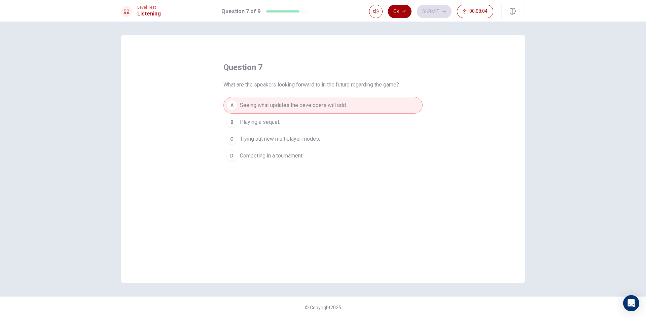
click at [402, 13] on icon "button" at bounding box center [404, 11] width 4 height 4
click at [431, 10] on button "Submit" at bounding box center [434, 11] width 35 height 13
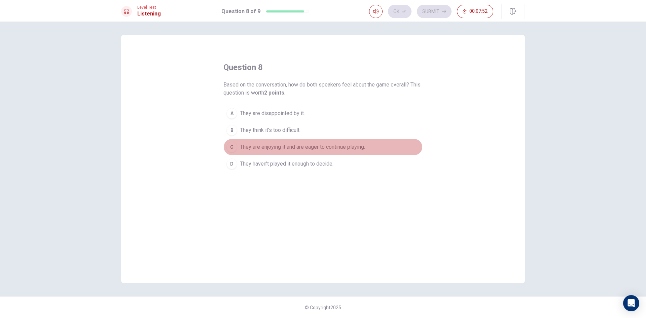
click at [264, 148] on span "They are enjoying it and are eager to continue playing." at bounding box center [302, 147] width 125 height 8
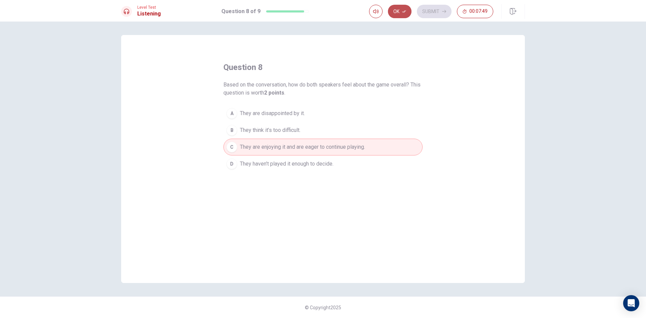
click at [397, 9] on button "Ok" at bounding box center [400, 11] width 24 height 13
click at [435, 10] on button "Submit" at bounding box center [434, 11] width 35 height 13
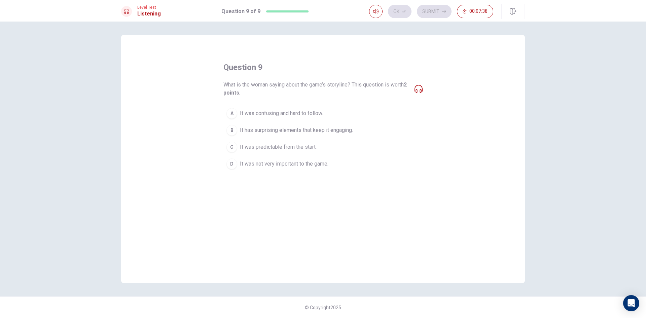
click at [275, 130] on span "It has surprising elements that keep it engaging." at bounding box center [296, 130] width 113 height 8
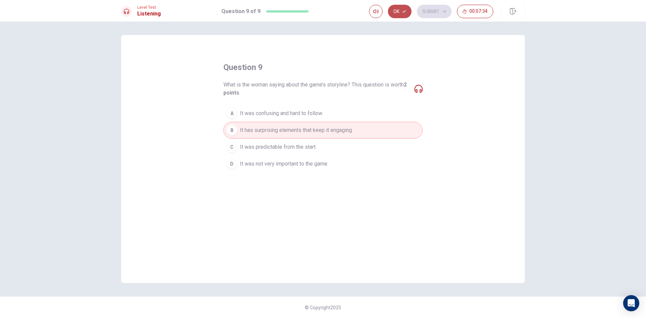
click at [402, 9] on button "Ok" at bounding box center [400, 11] width 24 height 13
click at [438, 9] on button "Submit" at bounding box center [434, 11] width 35 height 13
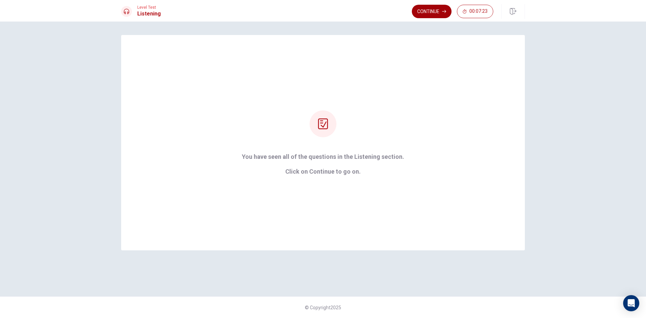
click at [429, 8] on button "Continue" at bounding box center [432, 11] width 40 height 13
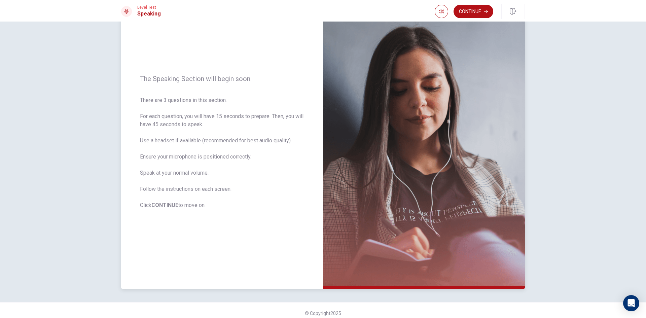
scroll to position [45, 0]
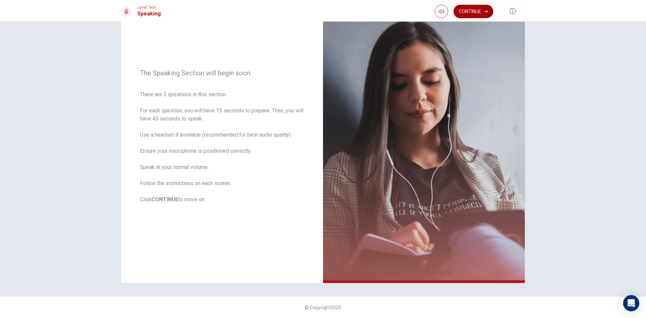
click at [473, 6] on button "Continue" at bounding box center [473, 11] width 40 height 13
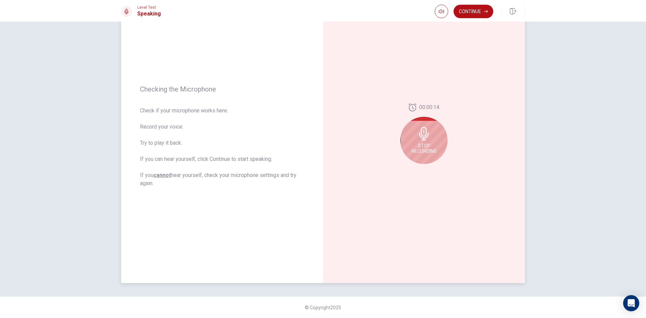
click at [425, 133] on icon at bounding box center [424, 133] width 10 height 13
click at [423, 137] on icon at bounding box center [423, 135] width 10 height 13
click at [414, 170] on icon "Record Again" at bounding box center [416, 169] width 4 height 4
click at [419, 139] on icon at bounding box center [423, 133] width 13 height 13
click at [424, 139] on icon at bounding box center [423, 135] width 10 height 13
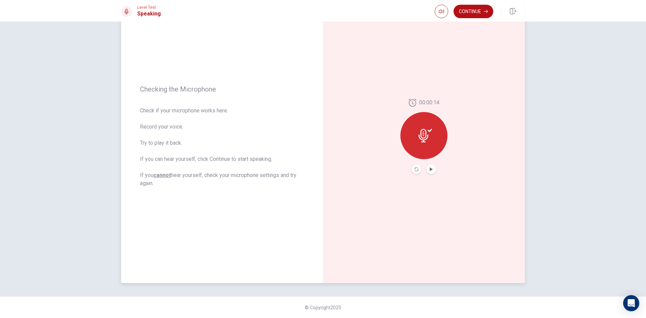
click at [413, 131] on div at bounding box center [423, 135] width 47 height 47
drag, startPoint x: 428, startPoint y: 129, endPoint x: 426, endPoint y: 142, distance: 13.7
click at [428, 130] on icon at bounding box center [424, 135] width 13 height 13
click at [412, 172] on div at bounding box center [424, 168] width 24 height 9
click at [416, 171] on icon "Record Again" at bounding box center [416, 169] width 4 height 4
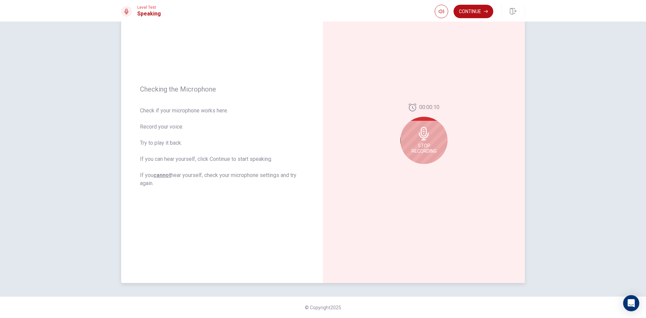
click at [423, 143] on div "Stop Recording" at bounding box center [423, 140] width 47 height 47
click at [430, 170] on icon "Play Audio" at bounding box center [431, 169] width 3 height 4
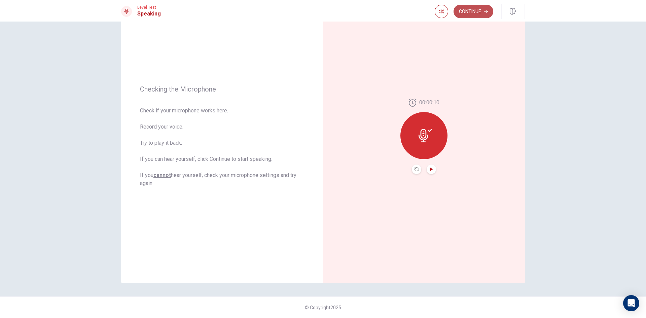
click at [469, 7] on button "Continue" at bounding box center [473, 11] width 40 height 13
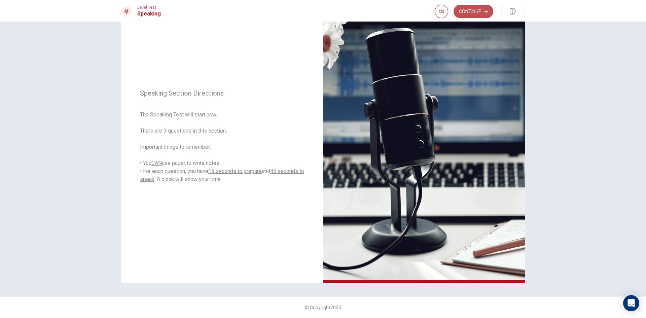
click at [488, 5] on button "Continue" at bounding box center [473, 11] width 40 height 13
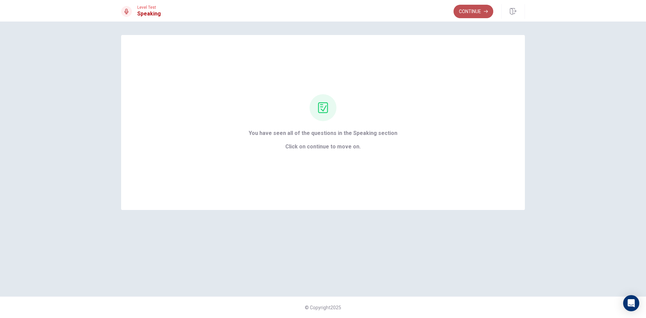
click at [489, 7] on button "Continue" at bounding box center [473, 11] width 40 height 13
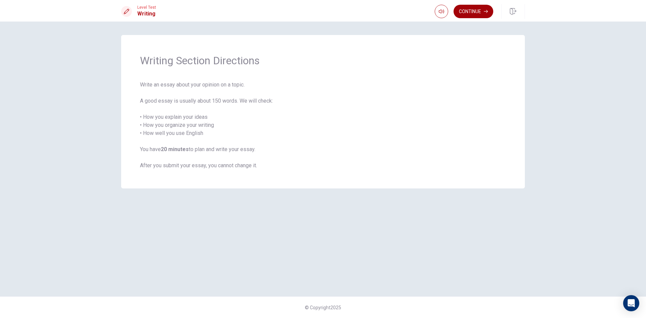
click at [468, 6] on button "Continue" at bounding box center [473, 11] width 40 height 13
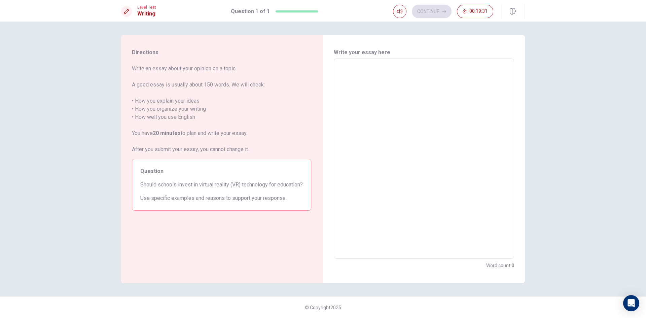
click at [376, 162] on textarea at bounding box center [423, 158] width 171 height 189
type textarea "i"
type textarea "x"
type textarea "i"
type textarea "x"
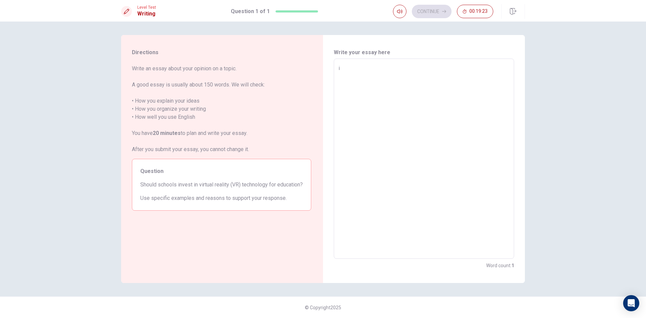
type textarea "i t"
type textarea "x"
type textarea "i"
type textarea "x"
type textarea "i"
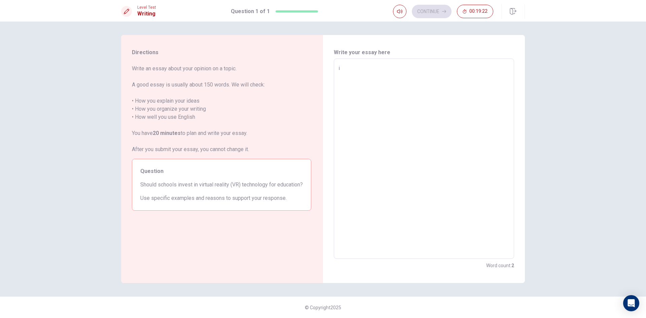
type textarea "x"
type textarea "I"
type textarea "x"
type textarea "I"
type textarea "x"
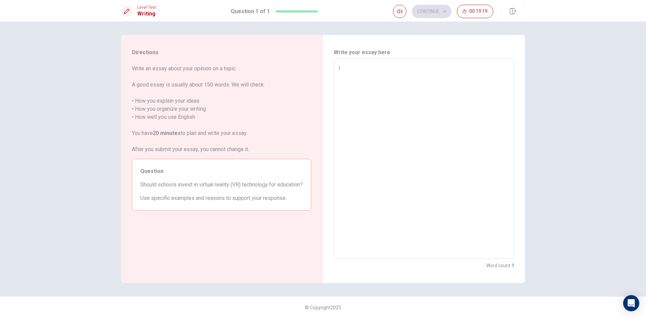
type textarea "I t"
type textarea "x"
type textarea "I th"
type textarea "x"
type textarea "I thi"
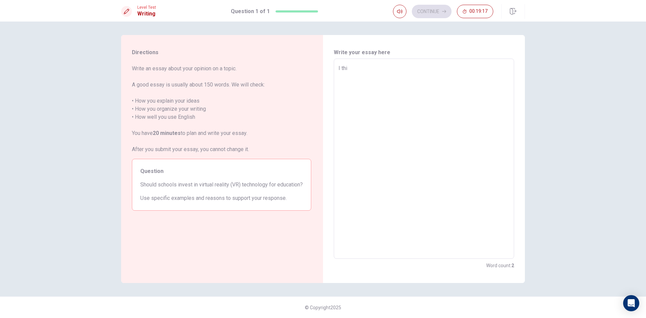
type textarea "x"
type textarea "I thin"
type textarea "x"
type textarea "I think"
type textarea "x"
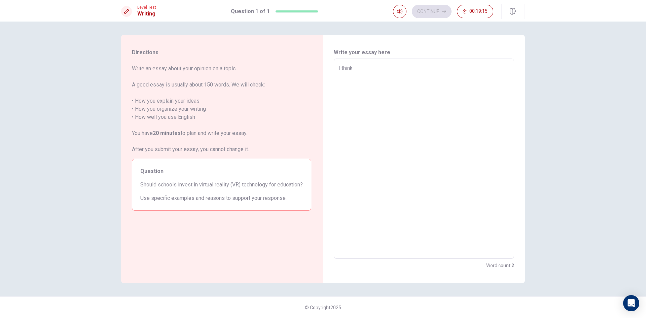
type textarea "I think"
type textarea "x"
type textarea "I think i"
type textarea "x"
type textarea "I think it"
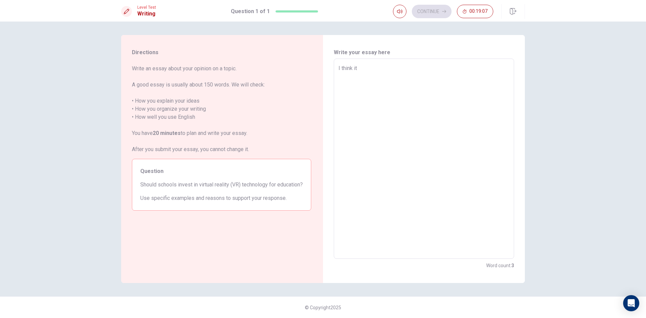
type textarea "x"
type textarea "I think it'"
type textarea "x"
type textarea "I think it's"
type textarea "x"
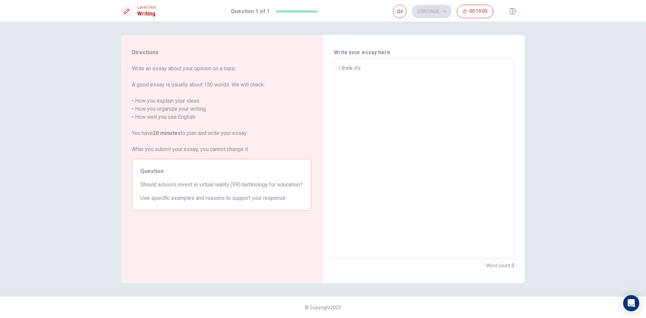
type textarea "I think it's"
type textarea "x"
type textarea "I think it's c"
type textarea "x"
type textarea "I think it's ca"
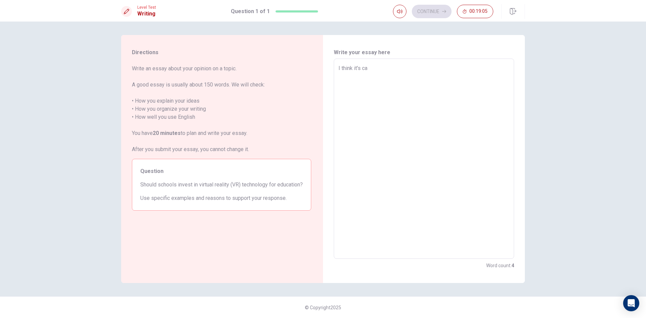
type textarea "x"
type textarea "I think it's can"
type textarea "x"
type textarea "I think it's canb"
type textarea "x"
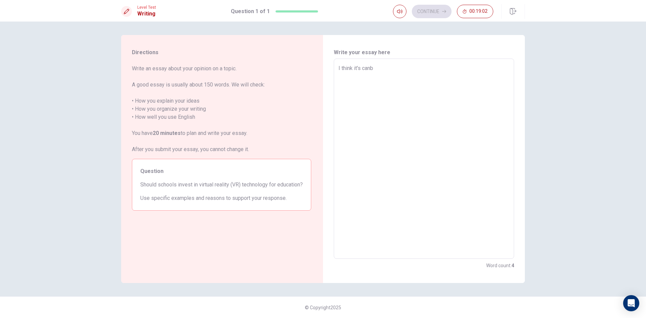
type textarea "I think it's canbe"
type textarea "x"
type textarea "I think it's canbe"
type textarea "x"
type textarea "I think it's canbe g"
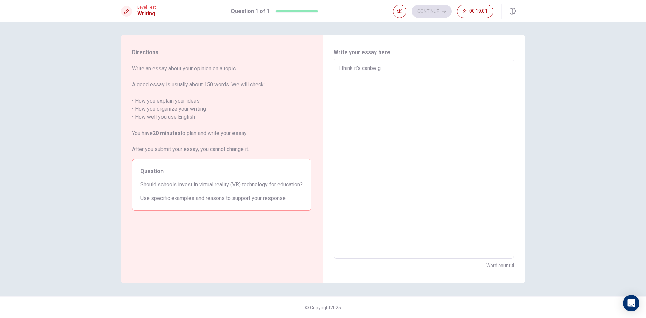
type textarea "x"
type textarea "I think it's canbe go"
type textarea "x"
type textarea "I think it's canbe goo"
type textarea "x"
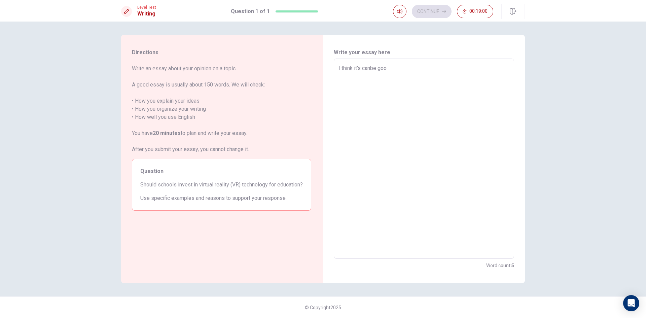
type textarea "I think it's canbe good"
type textarea "x"
type textarea "I think it's canbe good"
type textarea "x"
type textarea "I think it's canbe good l"
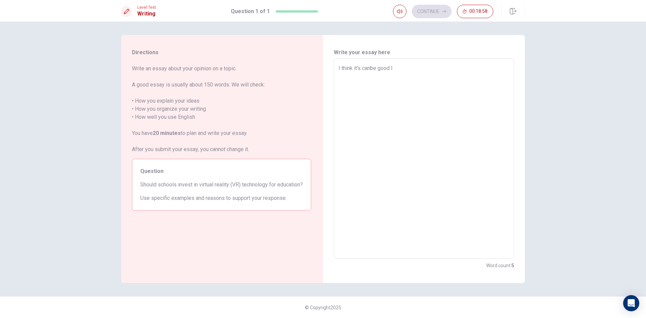
type textarea "x"
type textarea "I think it's canbe good li"
type textarea "x"
type textarea "I think it's canbe good lik"
type textarea "x"
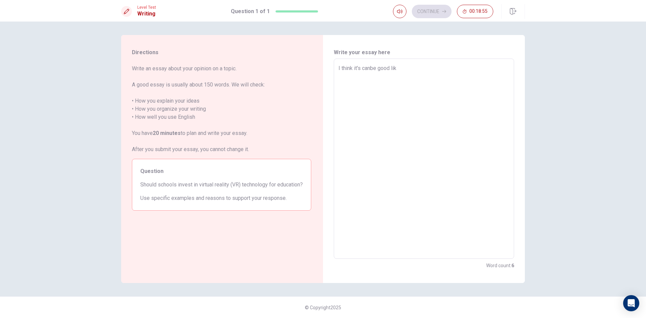
type textarea "I think it's canbe good like"
type textarea "x"
type textarea "I think it's canbe good like"
type textarea "x"
type textarea "I think it's canbe good like i"
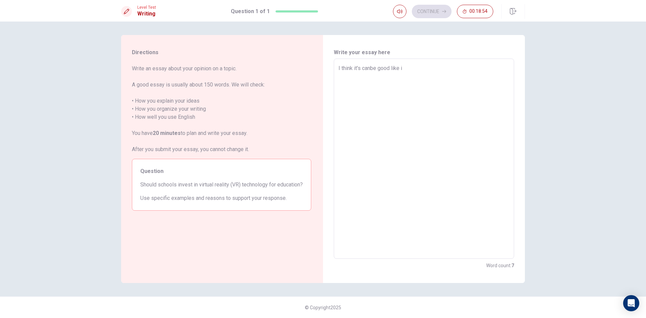
type textarea "x"
type textarea "I think it's canbe good like if"
type textarea "x"
type textarea "I think it's canbe good like if"
type textarea "x"
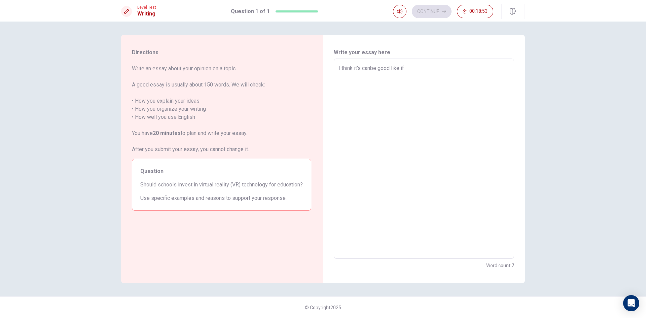
type textarea "I think it's canbe good like if y"
type textarea "x"
type textarea "I think it's canbe good like if yo"
type textarea "x"
type textarea "I think it's canbe good like if you"
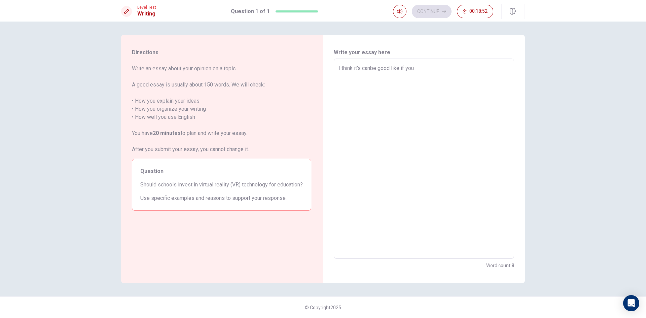
type textarea "x"
type textarea "I think it's canbe good like if you"
type textarea "x"
type textarea "I think it's canbe good like if you l"
type textarea "x"
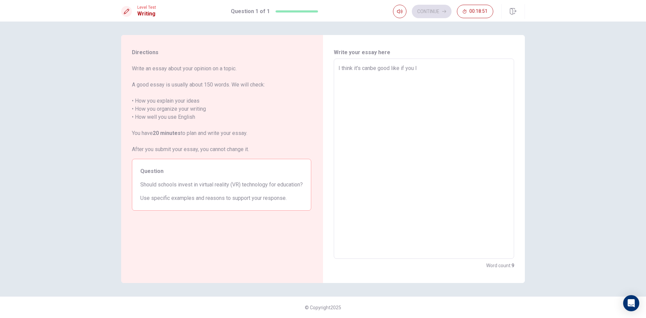
type textarea "I think it's canbe good like if you lr"
type textarea "x"
type textarea "I think it's canbe good like if you l"
type textarea "x"
type textarea "I think it's canbe good like if you le"
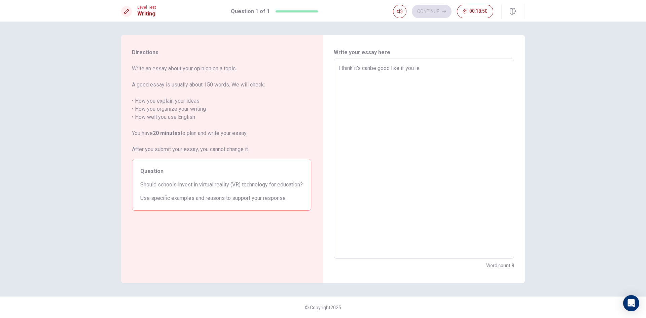
type textarea "x"
type textarea "I think it's canbe good like if you lea"
type textarea "x"
type textarea "I think it's canbe good like if you lear"
type textarea "x"
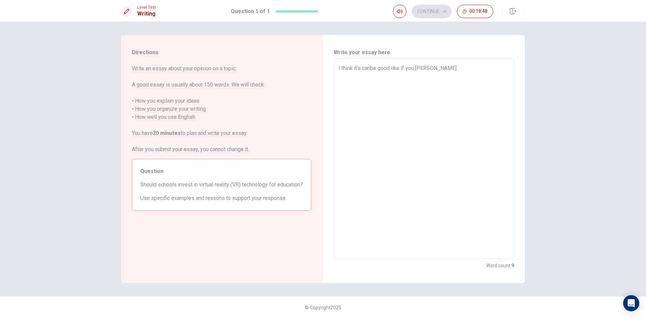
type textarea "I think it's canbe good like if you learn"
type textarea "x"
type textarea "I think it's canbe good like if you learn"
type textarea "x"
type textarea "I think it's canbe good like if you learn h"
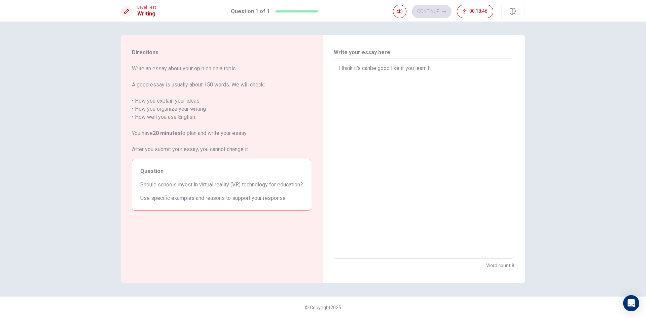
type textarea "x"
type textarea "I think it's canbe good like if you learn hi"
type textarea "x"
type textarea "I think it's canbe good like if you learn his"
type textarea "x"
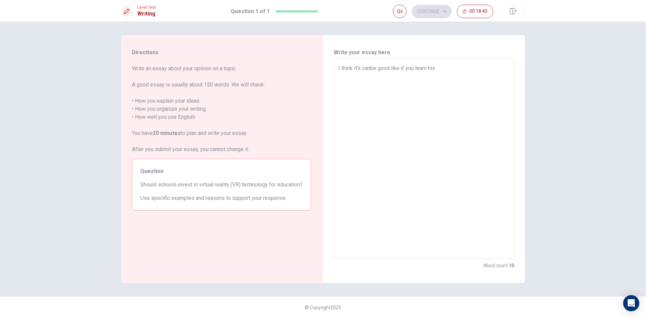
type textarea "I think it's canbe good like if you learn hist"
type textarea "x"
type textarea "I think it's canbe good like if you learn histo"
type textarea "x"
type textarea "I think it's canbe good like if you learn histor"
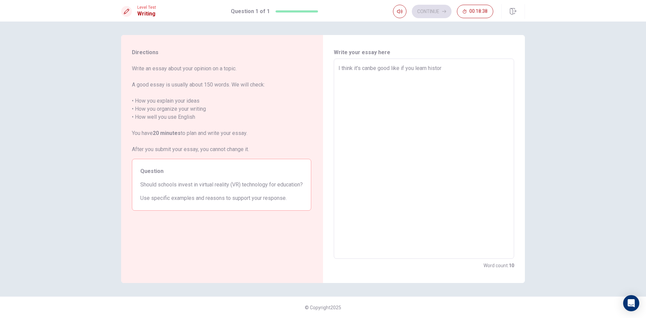
type textarea "x"
type textarea "I think it's canbe good like if you learn history"
type textarea "x"
type textarea "I think it's canbe good like if you learn history"
type textarea "x"
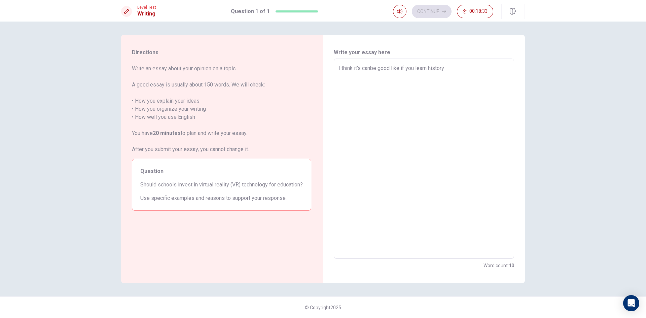
type textarea "I think it's canbe good like if you learn history V"
type textarea "x"
type textarea "I think it's canbe good like if you learn history VR"
type textarea "x"
type textarea "I think it's canbe good like if you learn history VR"
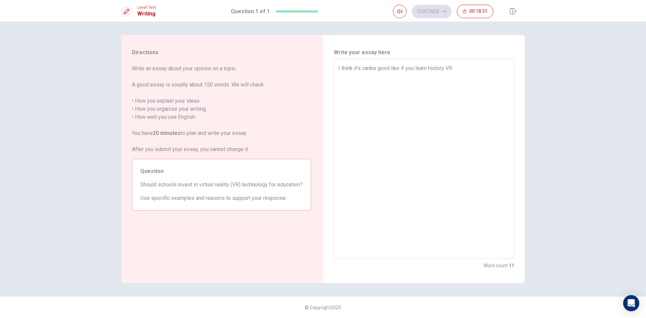
type textarea "x"
type textarea "I think it's canbe good like if you learn history VR c"
type textarea "x"
type textarea "I think it's canbe good like if you learn history VR ca"
type textarea "x"
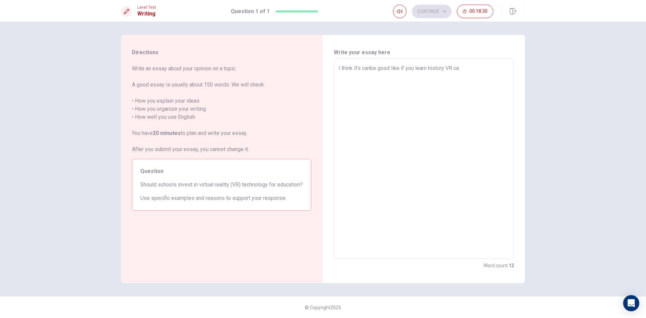
type textarea "I think it's canbe good like if you learn history VR can"
type textarea "x"
type textarea "I think it's canbe good like if you learn history VR can"
type textarea "x"
type textarea "I think it's canbe good like if you learn history VR can h"
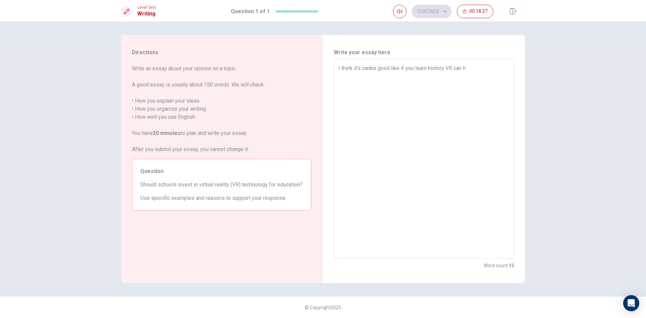
type textarea "x"
type textarea "I think it's canbe good like if you learn history VR can he"
type textarea "x"
type textarea "I think it's canbe good like if you learn history VR can hel"
type textarea "x"
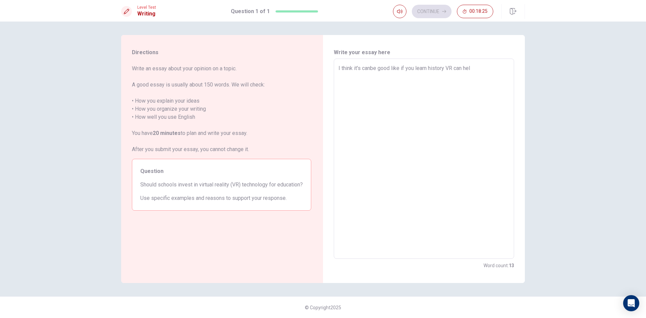
type textarea "I think it's canbe good like if you learn history VR can help"
type textarea "x"
type textarea "I think it's canbe good like if you learn history VR can helps"
type textarea "x"
type textarea "I think it's canbe good like if you learn history VR can helps"
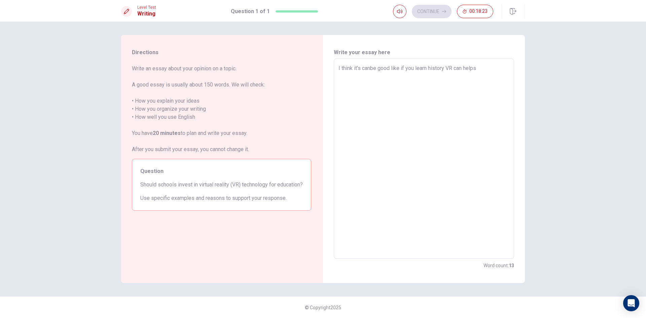
type textarea "x"
type textarea "I think it's canbe good like if you learn history VR can helps y"
type textarea "x"
type textarea "I think it's canbe good like if you learn history VR can helps yo"
type textarea "x"
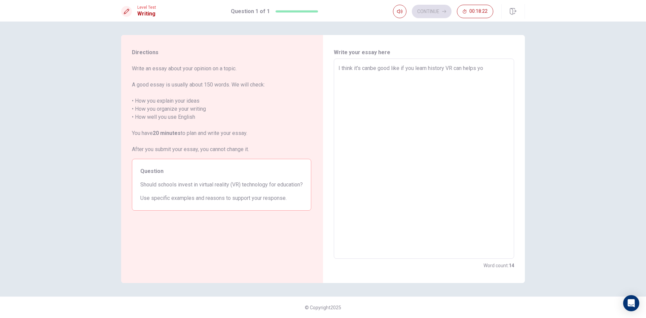
type textarea "I think it's canbe good like if you learn history VR can helps you"
type textarea "x"
type textarea "I think it's canbe good like if you learn history VR can helps you."
type textarea "x"
type textarea "I think it's canbe good like if you learn history VR can helps you."
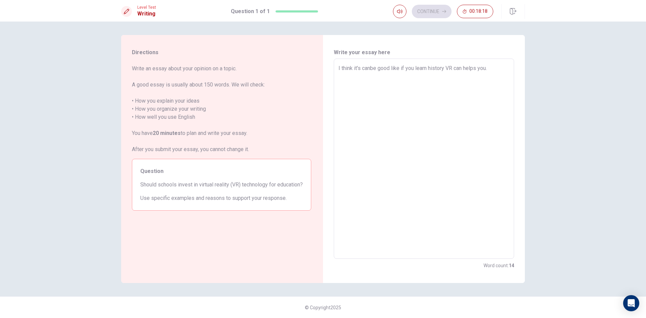
type textarea "x"
type textarea "I think it's canbe good like if you learn history VR can helps you. l"
type textarea "x"
type textarea "I think it's canbe good like if you learn history VR can helps you. li"
type textarea "x"
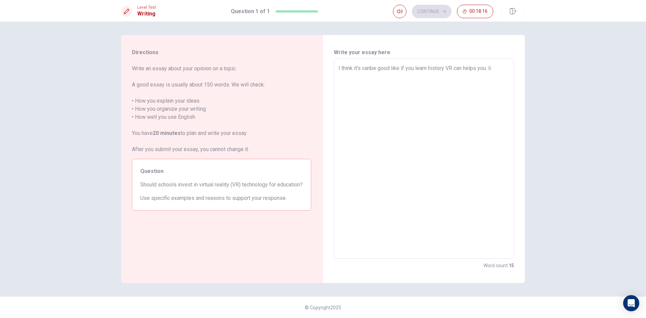
type textarea "I think it's canbe good like if you learn history VR can helps you. lik"
type textarea "x"
type textarea "I think it's canbe good like if you learn history VR can helps you. li"
type textarea "x"
type textarea "I think it's canbe good like if you learn history VR can helps you. l"
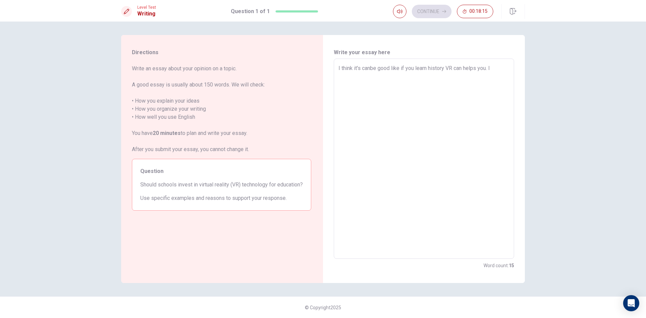
type textarea "x"
type textarea "I think it's canbe good like if you learn history VR can helps you."
type textarea "x"
type textarea "I think it's canbe good like if you learn history VR can helps you. f"
type textarea "x"
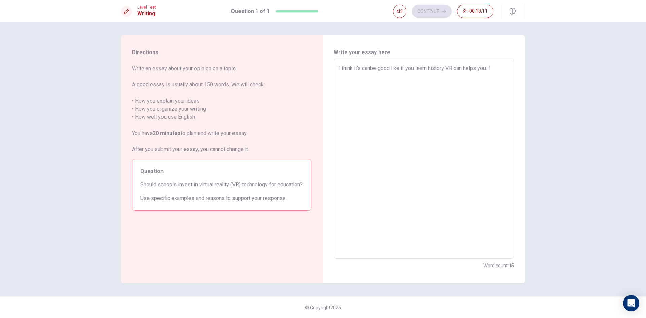
type textarea "I think it's canbe good like if you learn history VR can helps you. fo"
type textarea "x"
type textarea "I think it's canbe good like if you learn history VR can helps you. for"
type textarea "x"
type textarea "I think it's canbe good like if you learn history VR can helps you. for"
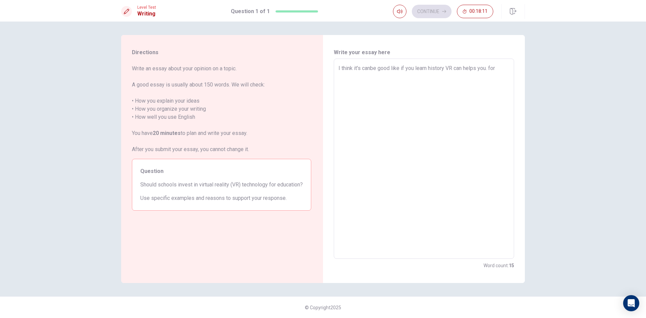
type textarea "x"
type textarea "I think it's canbe good like if you learn history VR can helps you. for e"
type textarea "x"
type textarea "I think it's canbe good like if you learn history VR can helps you. for ex"
type textarea "x"
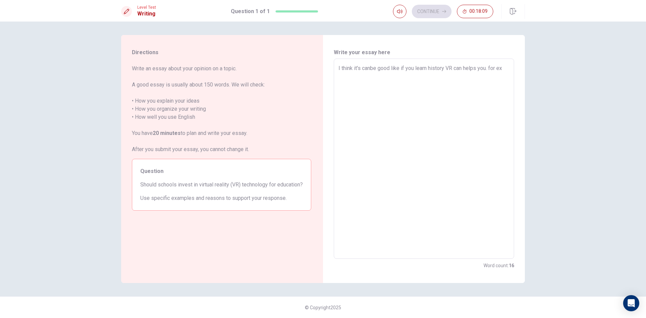
type textarea "I think it's canbe good like if you learn history VR can helps you. for exa"
type textarea "x"
type textarea "I think it's canbe good like if you learn history VR can helps you. for exam"
type textarea "x"
type textarea "I think it's canbe good like if you learn history VR can helps you. for examp"
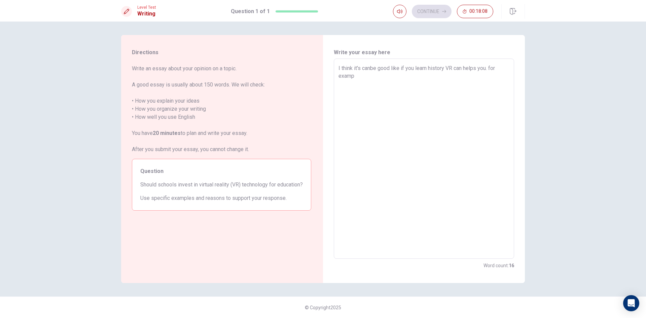
type textarea "x"
type textarea "I think it's canbe good like if you learn history VR can helps you. for exampl"
type textarea "x"
type textarea "I think it's canbe good like if you learn history VR can helps you. for example"
type textarea "x"
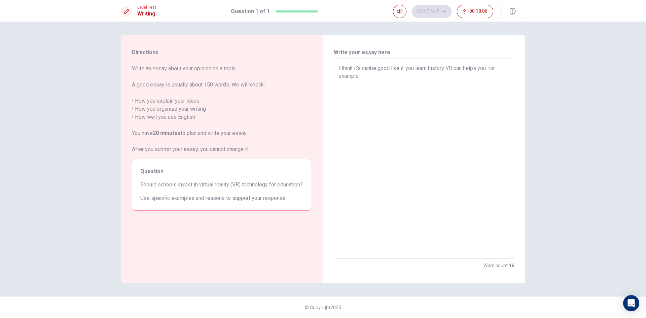
type textarea "I think it's canbe good like if you learn history VR can helps you. for example"
type textarea "x"
type textarea "I think it's canbe good like if you learn history VR can helps you. for example…"
type textarea "x"
type textarea "I think it's canbe good like if you learn history VR can helps you. for example"
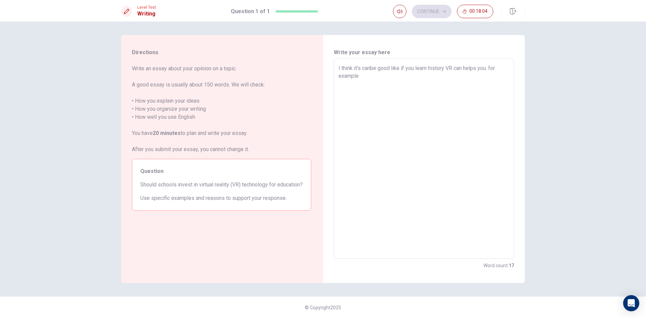
type textarea "x"
type textarea "I think it's canbe good like if you learn history VR can helps you. for example…"
type textarea "x"
type textarea "I think it's canbe good like if you learn history VR can helps you. for example…"
type textarea "x"
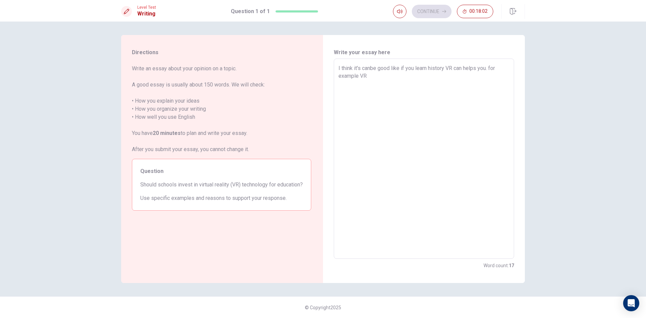
type textarea "I think it's canbe good like if you learn history VR can helps you. for example…"
type textarea "x"
type textarea "I think it's canbe good like if you learn history VR can helps you. for example…"
type textarea "x"
type textarea "I think it's canbe good like if you learn history VR can helps you. for example…"
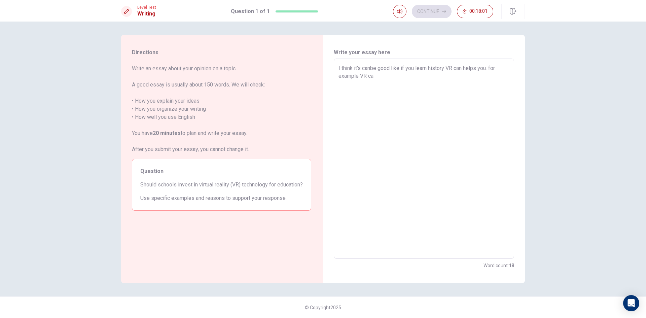
type textarea "x"
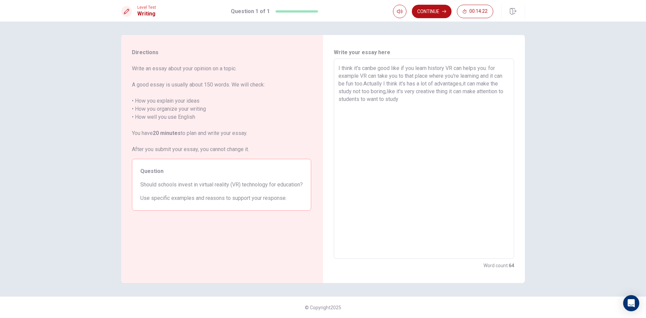
click at [372, 69] on textarea "I think it's canbe good like if you learn history VR can helps you. for example…" at bounding box center [423, 158] width 171 height 189
click at [412, 107] on textarea "I think it's can be good like if you learn history VR can helps you. for exampl…" at bounding box center [423, 158] width 171 height 189
drag, startPoint x: 350, startPoint y: 93, endPoint x: 334, endPoint y: 91, distance: 16.5
click at [334, 91] on div "I think it's can be good like if you learn history VR can helps you. for exampl…" at bounding box center [424, 159] width 180 height 200
click at [350, 91] on textarea "I think it's can be good like if you learn history VR can helps you. for exampl…" at bounding box center [423, 158] width 171 height 189
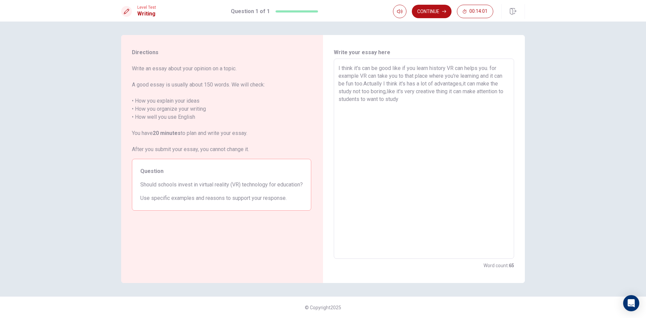
click at [351, 91] on textarea "I think it's can be good like if you learn history VR can helps you. for exampl…" at bounding box center [423, 158] width 171 height 189
click at [419, 103] on textarea "I think it's can be good like if you learn history VR can helps you. for exampl…" at bounding box center [423, 158] width 171 height 189
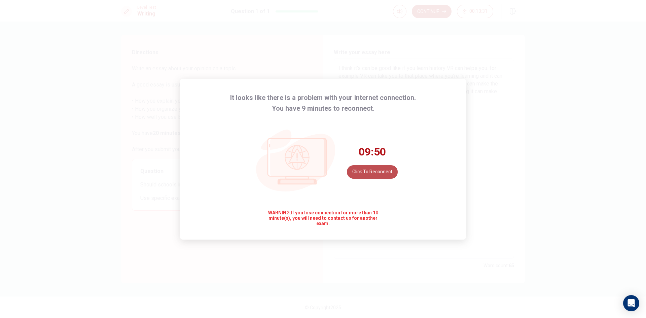
click at [383, 172] on button "Click to reconnect" at bounding box center [372, 171] width 51 height 13
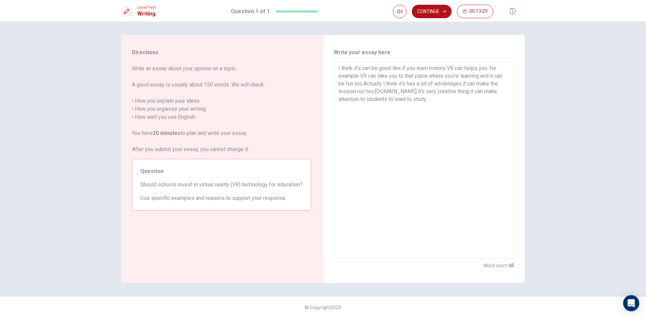
click at [466, 116] on textarea "I think it's can be good like if you learn history VR can helps you. for exampl…" at bounding box center [423, 158] width 171 height 189
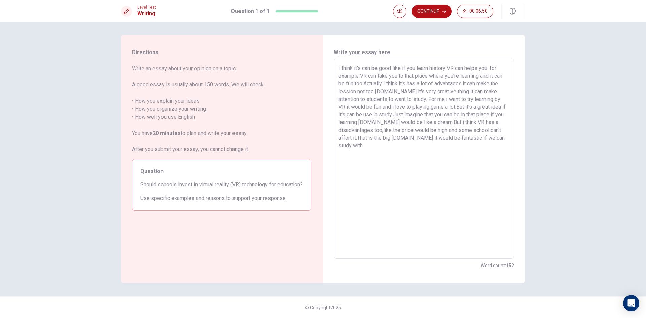
click at [420, 140] on textarea "I think it's can be good like if you learn history VR can helps you. for exampl…" at bounding box center [423, 158] width 171 height 189
click at [444, 140] on textarea "I think it's can be good like if you learn history VR can helps you. for exampl…" at bounding box center [423, 158] width 171 height 189
click at [379, 146] on textarea "I think it's can be good like if you learn history VR can helps you. for exampl…" at bounding box center [423, 158] width 171 height 189
click at [392, 69] on textarea "I think it's can be good like if you learn history VR can helps you. for exampl…" at bounding box center [423, 158] width 171 height 189
drag, startPoint x: 427, startPoint y: 99, endPoint x: 408, endPoint y: 98, distance: 18.5
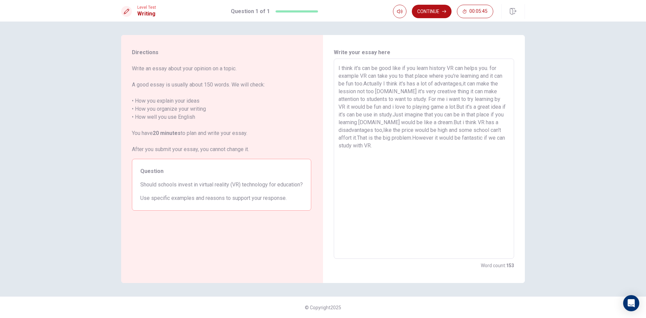
click at [408, 98] on textarea "I think it's can be good like if you learn history VR can helps you. for exampl…" at bounding box center [423, 158] width 171 height 189
click at [426, 101] on textarea "I think it's can be good like if you learn history VR can helps you. for exampl…" at bounding box center [423, 158] width 171 height 189
click at [389, 114] on textarea "I think it's can be good like if you learn history VR can helps you. for exampl…" at bounding box center [423, 158] width 171 height 189
click at [482, 115] on textarea "I think it's can be good like if you learn history VR can helps you. for exampl…" at bounding box center [423, 158] width 171 height 189
drag, startPoint x: 456, startPoint y: 122, endPoint x: 443, endPoint y: 125, distance: 13.0
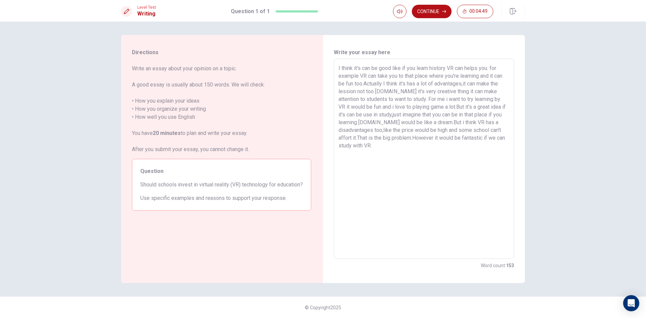
click at [443, 125] on textarea "I think it's can be good like if you learn history VR can helps you. for exampl…" at bounding box center [423, 158] width 171 height 189
click at [392, 128] on textarea "I think it's can be good like if you learn history VR can helps you. for exampl…" at bounding box center [423, 158] width 171 height 189
click at [407, 129] on textarea "I think it's can be good like if you learn history VR can helps you. for exampl…" at bounding box center [423, 158] width 171 height 189
click at [495, 129] on textarea "I think it's can be good like if you learn history VR can helps you. for exampl…" at bounding box center [423, 158] width 171 height 189
click at [489, 130] on textarea "I think it's can be good like if you learn history VR can helps you. for exampl…" at bounding box center [423, 158] width 171 height 189
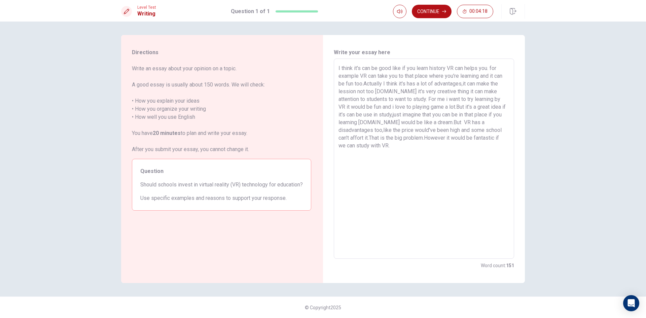
click at [494, 134] on textarea "I think it's can be good like if you learn history VR can helps you. for exampl…" at bounding box center [423, 158] width 171 height 189
click at [343, 137] on textarea "I think it's can be good like if you learn history VR can helps you. for exampl…" at bounding box center [423, 158] width 171 height 189
click at [346, 137] on textarea "I think it's can be good like if you learn history VR can helps you. for exampl…" at bounding box center [423, 158] width 171 height 189
drag, startPoint x: 360, startPoint y: 68, endPoint x: 338, endPoint y: 69, distance: 21.9
click at [338, 69] on div "I think it's can be good like if you learn history VR can helps you. for exampl…" at bounding box center [424, 159] width 180 height 200
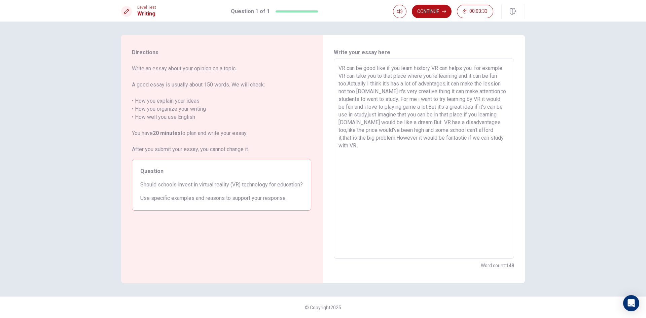
click at [437, 68] on textarea "VR can be good like if you learn history VR can helps you. for example VR can t…" at bounding box center [423, 158] width 171 height 189
drag, startPoint x: 385, startPoint y: 68, endPoint x: 377, endPoint y: 69, distance: 8.1
click at [377, 69] on textarea "VR can be good like if you learn history it can helps you. for example VR can t…" at bounding box center [423, 158] width 171 height 189
click at [413, 67] on textarea "VR can be good like if you learn history it can helps you. for example VR can t…" at bounding box center [423, 158] width 171 height 189
click at [439, 67] on textarea "VR can be good like if you learn a history it can helps you. for example VR can…" at bounding box center [423, 158] width 171 height 189
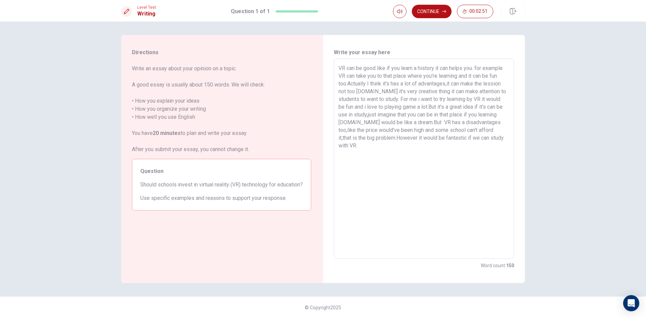
drag, startPoint x: 484, startPoint y: 77, endPoint x: 476, endPoint y: 79, distance: 7.7
click at [476, 79] on textarea "VR can be good like if you learn a history it can helps you. for example VR can…" at bounding box center [423, 158] width 171 height 189
click at [430, 9] on button "Continue" at bounding box center [432, 11] width 40 height 13
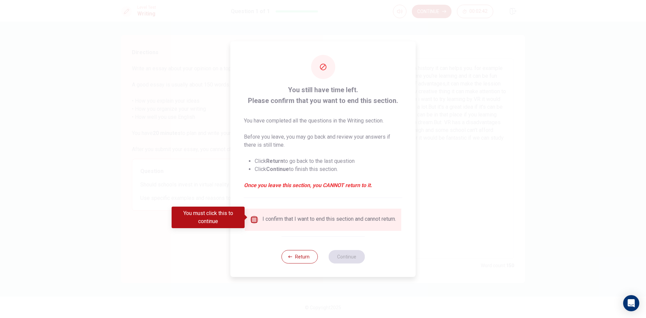
click at [252, 216] on input "You must click this to continue" at bounding box center [254, 220] width 8 height 8
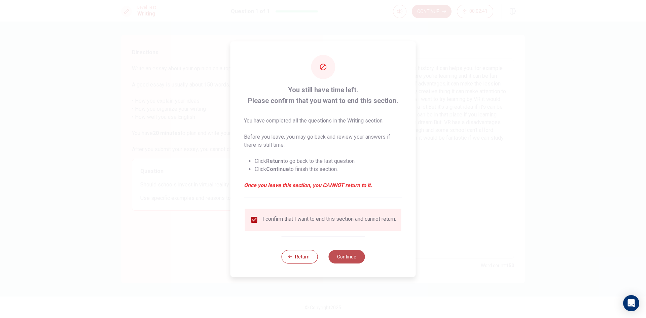
click at [337, 261] on button "Continue" at bounding box center [346, 256] width 36 height 13
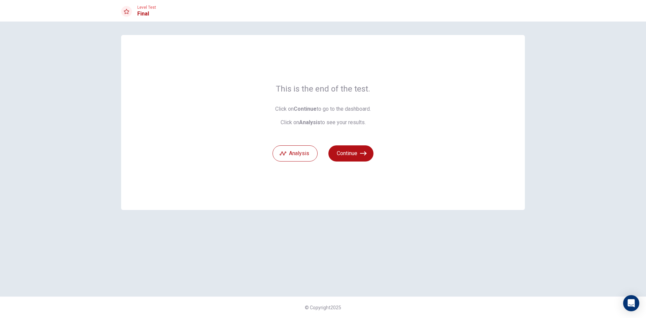
click at [342, 163] on div "This is the end of the test. Click on Continue to go to the dashboard. Click on…" at bounding box center [323, 122] width 404 height 175
click at [347, 151] on button "Continue" at bounding box center [350, 153] width 45 height 16
